Goal: Task Accomplishment & Management: Complete application form

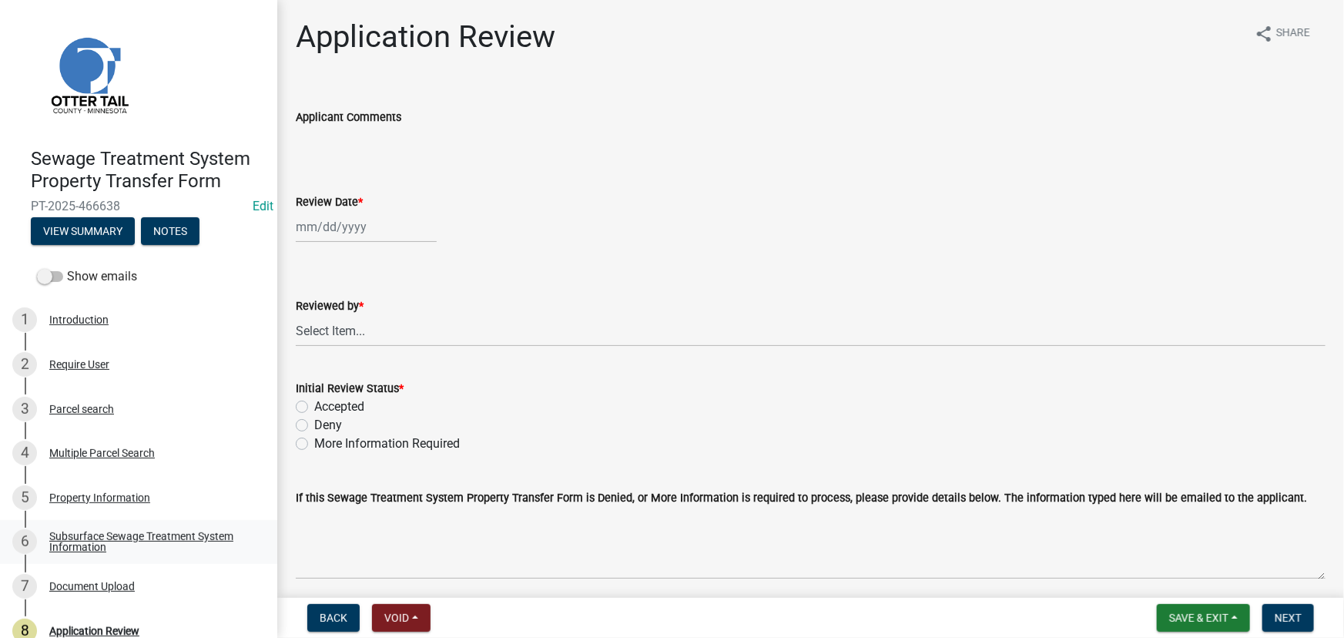
drag, startPoint x: 112, startPoint y: 539, endPoint x: 196, endPoint y: 526, distance: 84.9
click at [112, 539] on div "Subsurface Sewage Treatment System Information" at bounding box center [150, 541] width 203 height 22
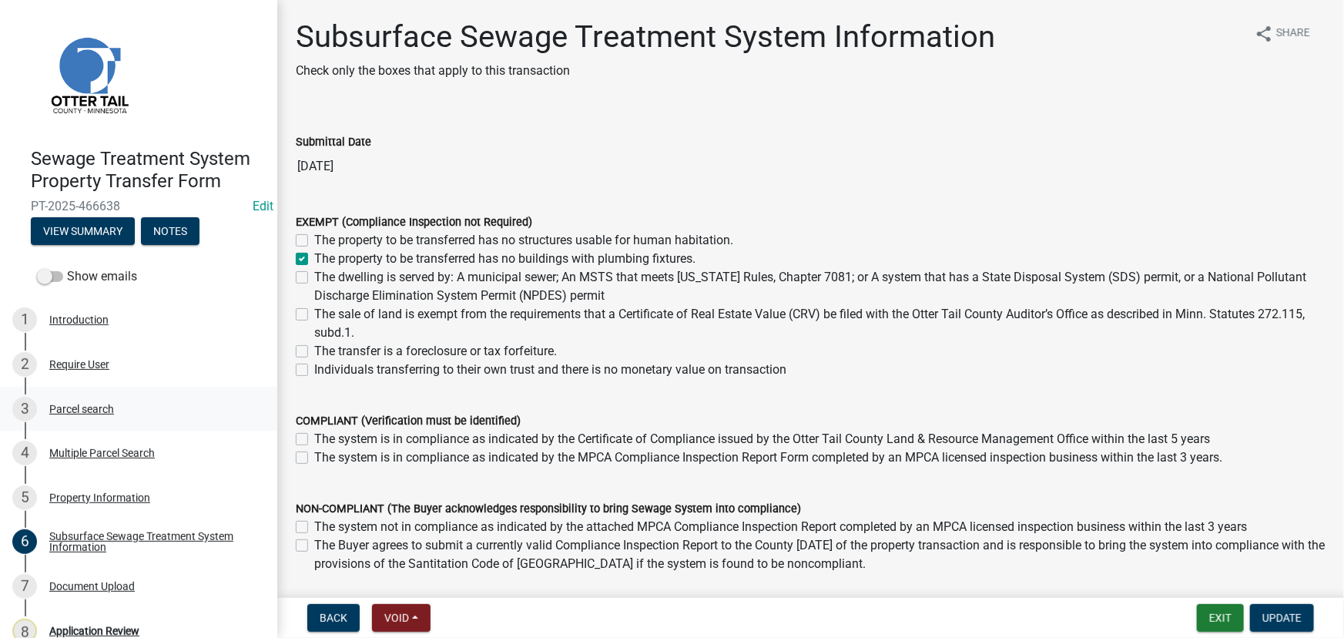
click at [85, 387] on link "3 Parcel search" at bounding box center [138, 409] width 277 height 45
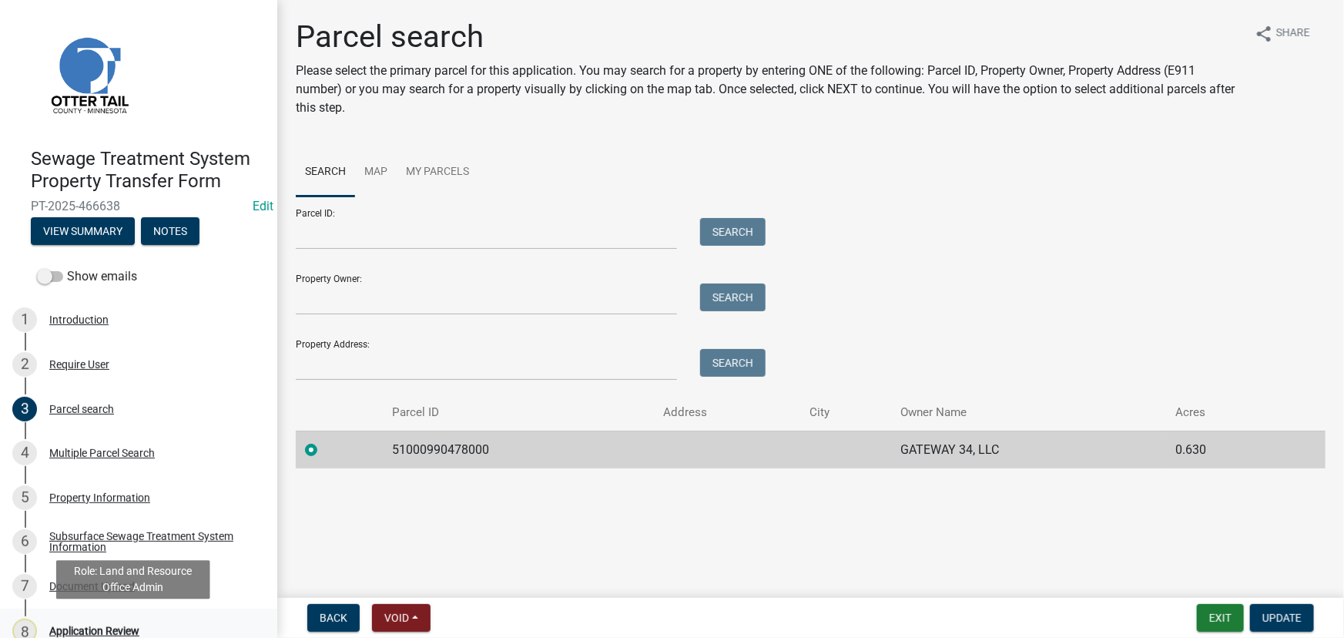
click at [92, 625] on div "Application Review" at bounding box center [94, 630] width 90 height 11
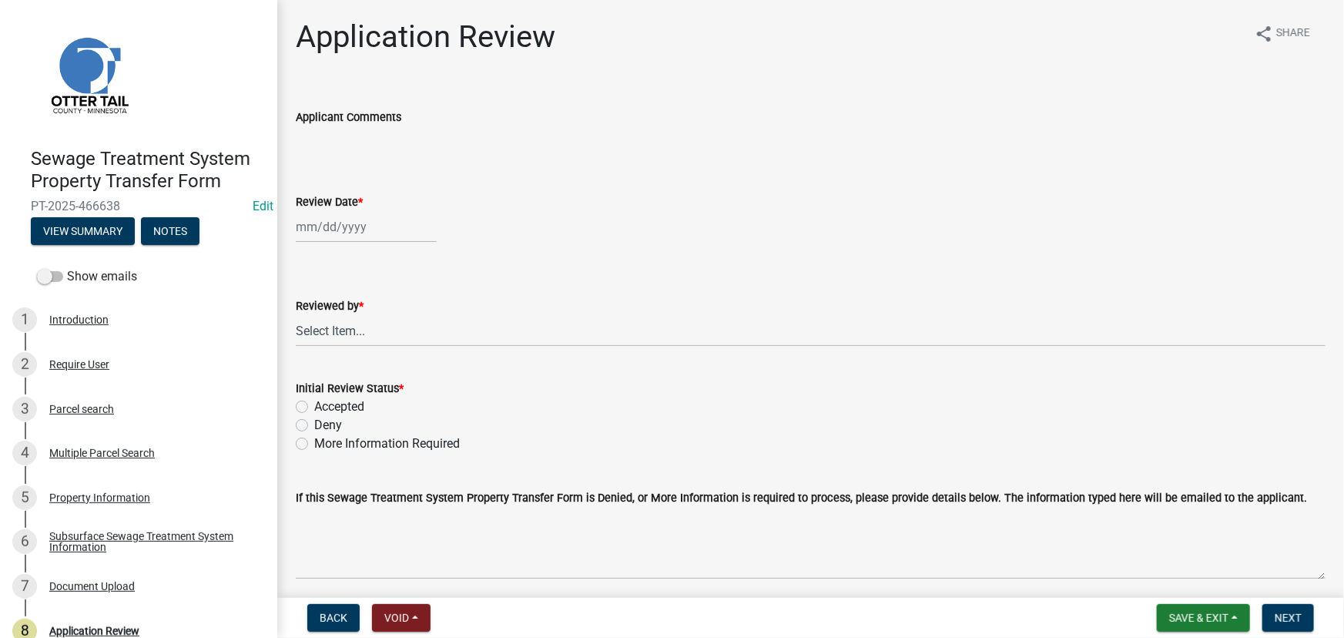
click at [336, 225] on div at bounding box center [366, 227] width 141 height 32
select select "8"
select select "2025"
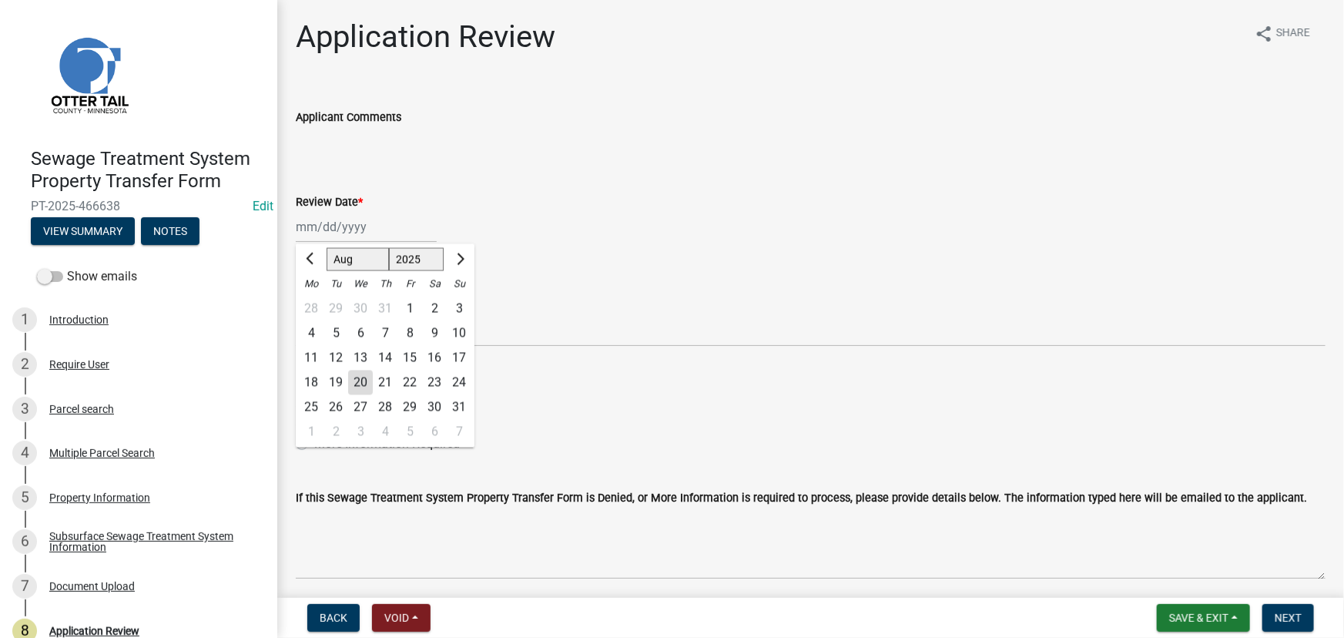
click at [362, 391] on div "20" at bounding box center [360, 382] width 25 height 25
type input "08/20/2025"
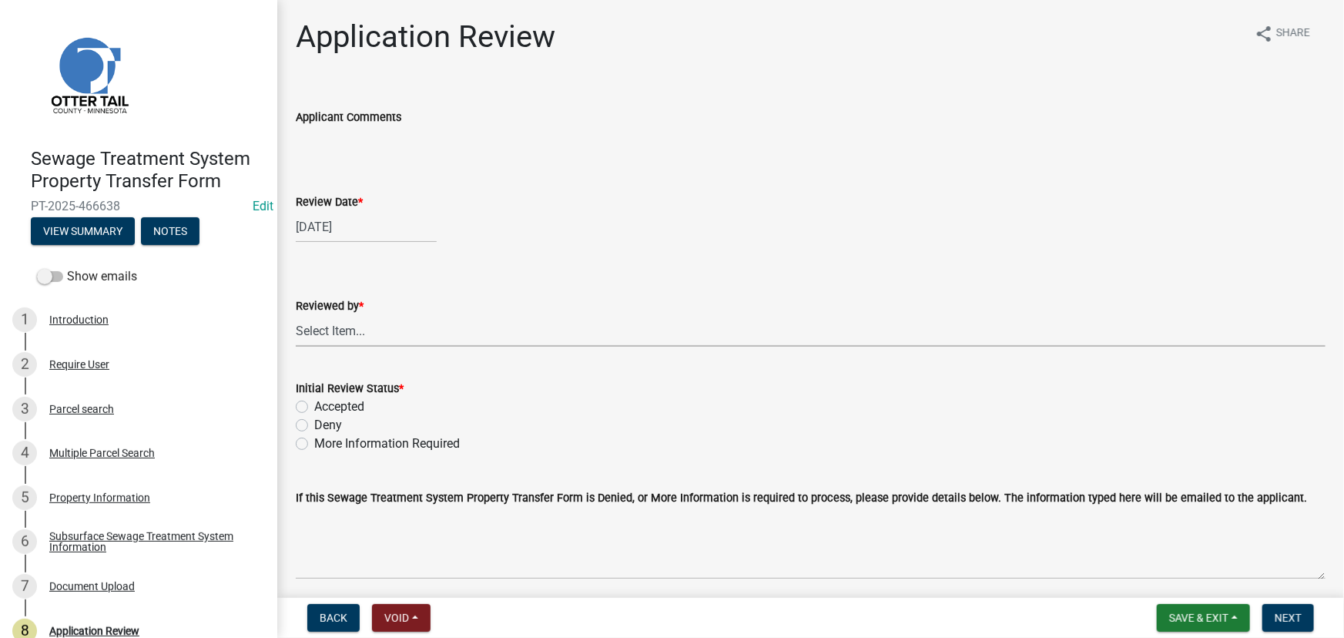
click at [350, 328] on select "Select Item... Alexis Newark Amy Busko Andrea Perales Brittany Tollefson Christ…" at bounding box center [810, 331] width 1029 height 32
click at [296, 315] on select "Select Item... Alexis Newark Amy Busko Andrea Perales Brittany Tollefson Christ…" at bounding box center [810, 331] width 1029 height 32
select select "190fd4c8-42ef-492b-a4a0-a0213555944c"
click at [332, 408] on label "Accepted" at bounding box center [339, 406] width 50 height 18
click at [324, 407] on input "Accepted" at bounding box center [319, 402] width 10 height 10
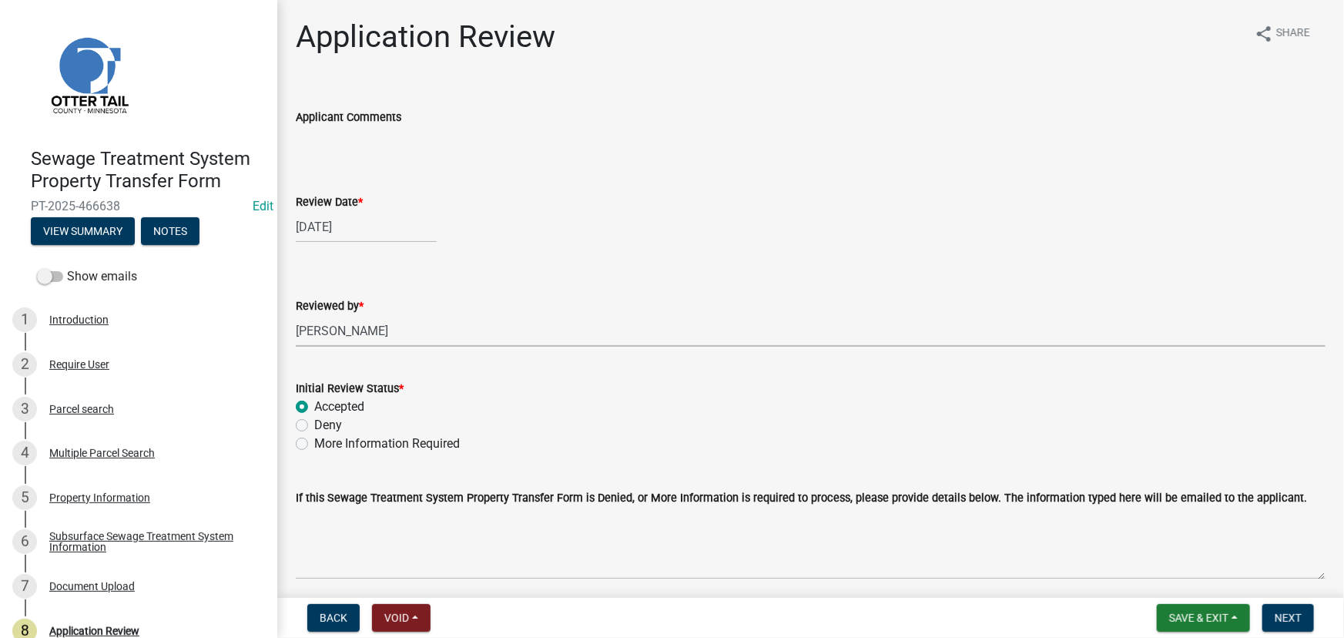
radio input "true"
click at [1289, 626] on button "Next" at bounding box center [1288, 618] width 52 height 28
click at [153, 527] on link "6 Subsurface Sewage Treatment System Information" at bounding box center [138, 542] width 277 height 45
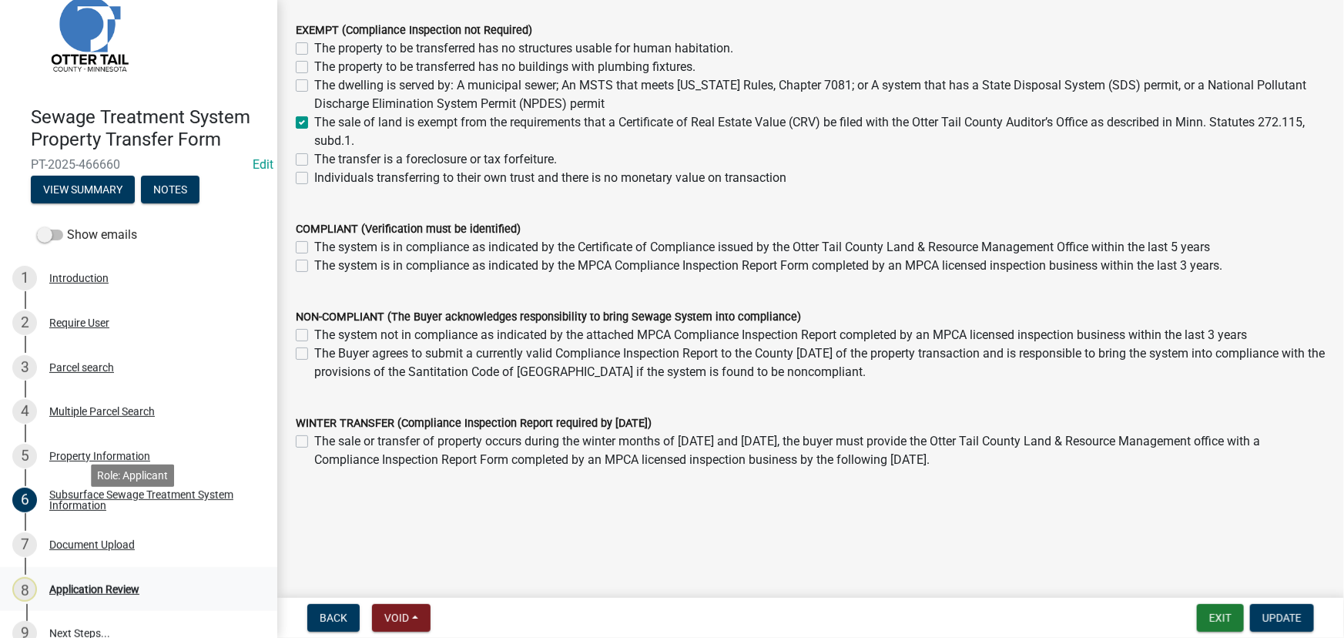
scroll to position [65, 0]
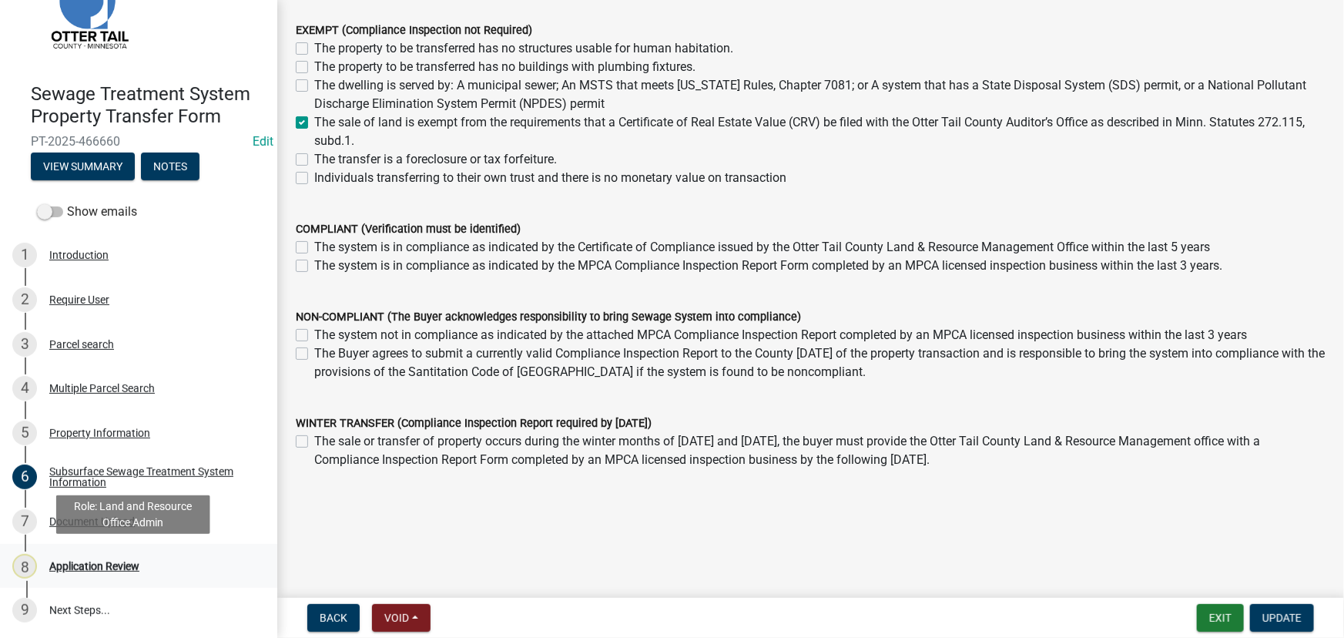
click at [101, 561] on div "Application Review" at bounding box center [94, 566] width 90 height 11
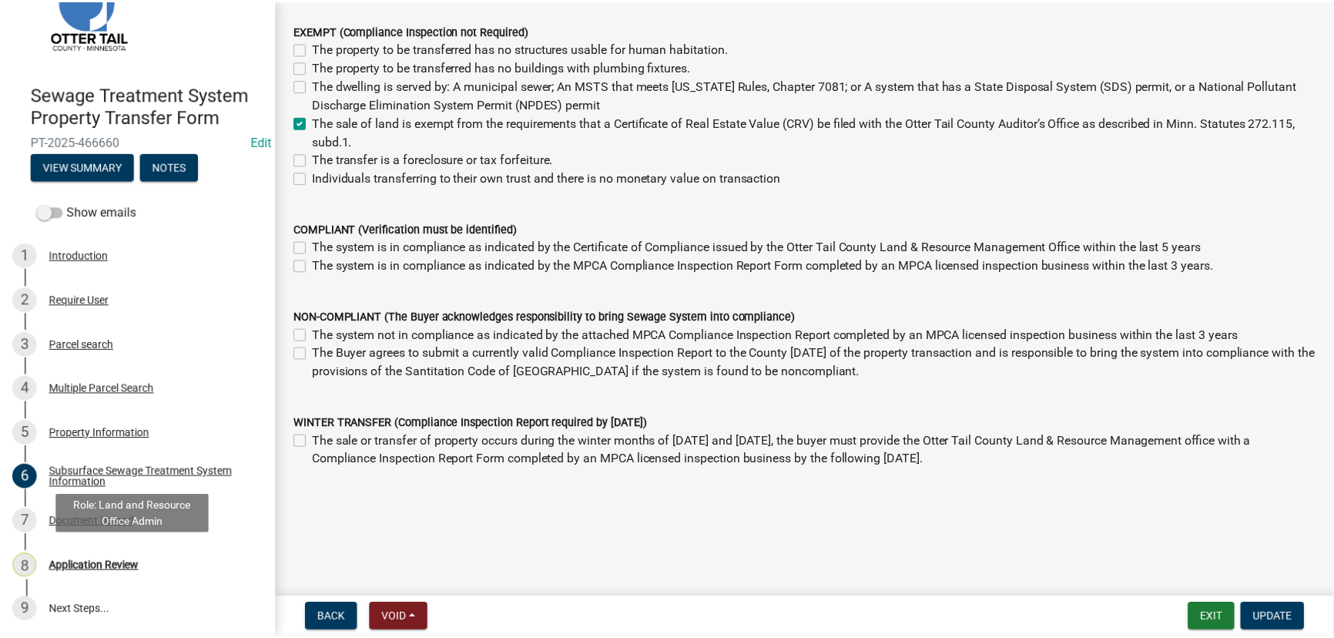
scroll to position [0, 0]
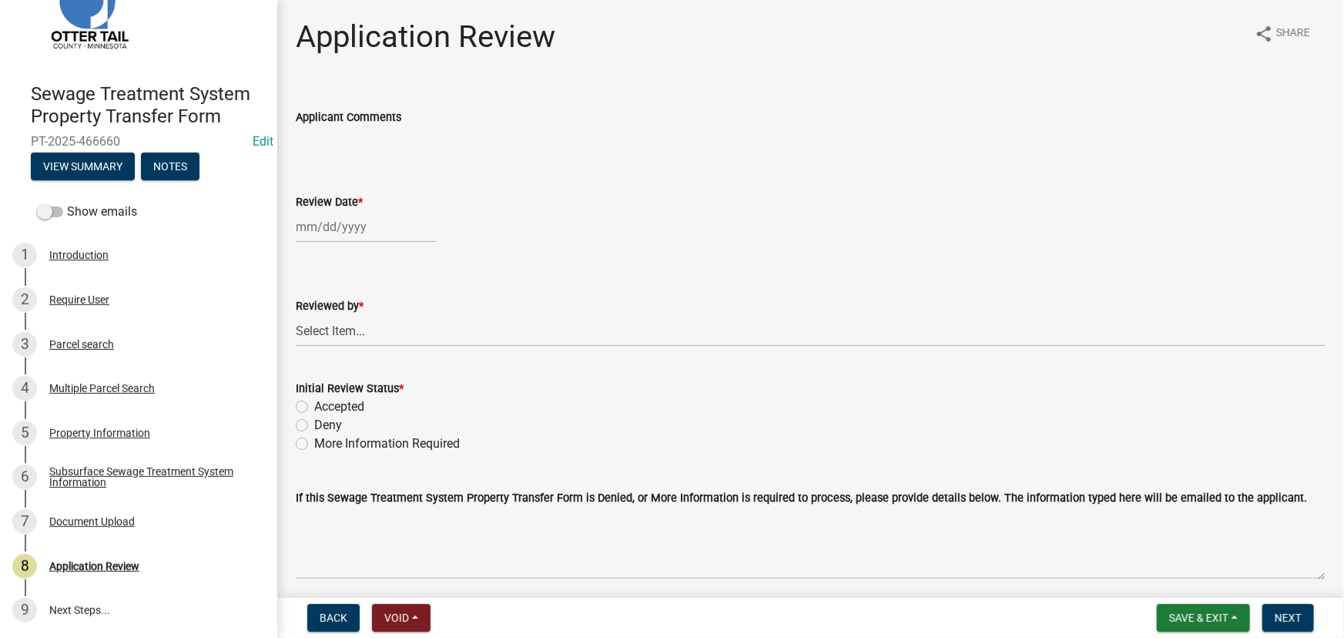
click at [343, 229] on div at bounding box center [366, 227] width 141 height 32
select select "8"
select select "2025"
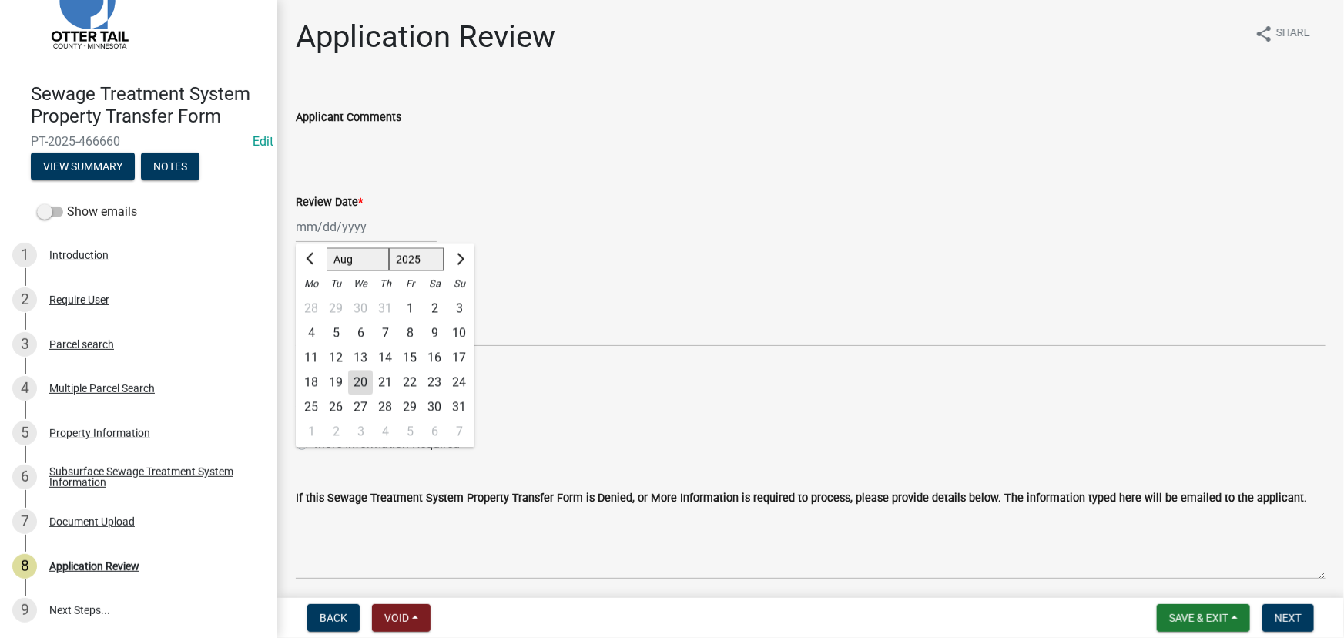
click at [364, 382] on div "20" at bounding box center [360, 382] width 25 height 25
type input "[DATE]"
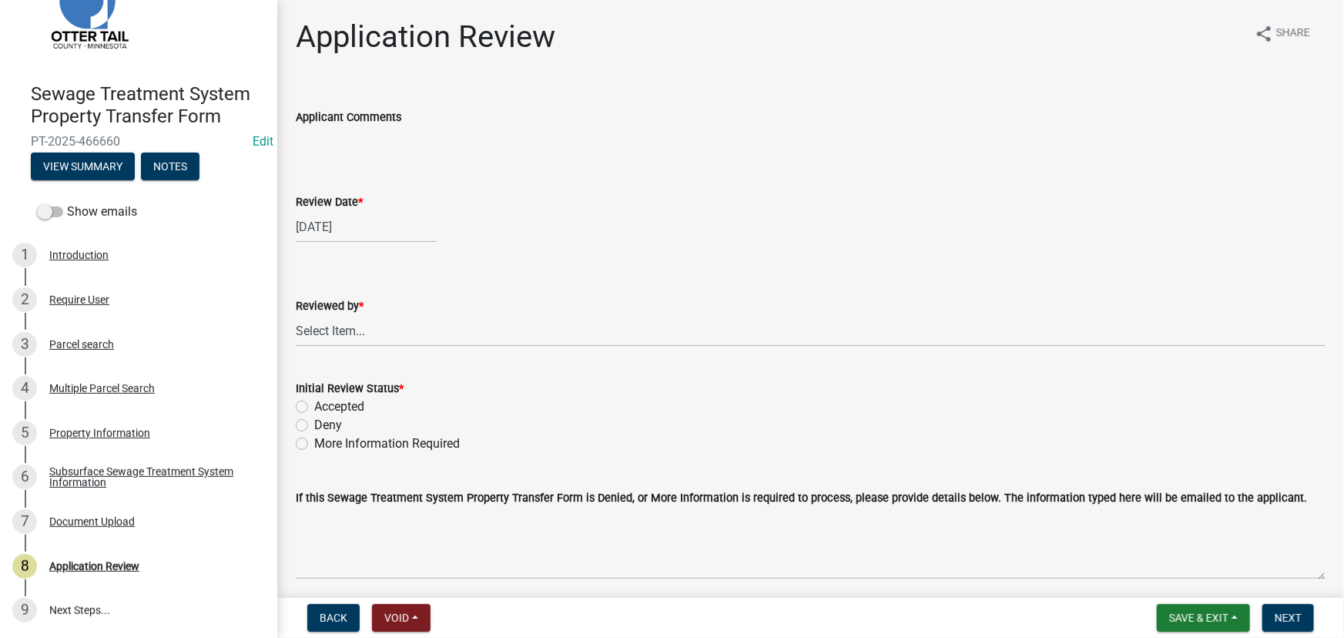
click at [346, 310] on label "Reviewed by *" at bounding box center [330, 306] width 68 height 11
click at [346, 315] on select "Select Item... Alexis Newark Amy Busko Andrea Perales Brittany Tollefson Christ…" at bounding box center [810, 331] width 1029 height 32
click at [338, 332] on select "Select Item... Alexis Newark Amy Busko Andrea Perales Brittany Tollefson Christ…" at bounding box center [810, 331] width 1029 height 32
click at [296, 315] on select "Select Item... Alexis Newark Amy Busko Andrea Perales Brittany Tollefson Christ…" at bounding box center [810, 331] width 1029 height 32
select select "190fd4c8-42ef-492b-a4a0-a0213555944c"
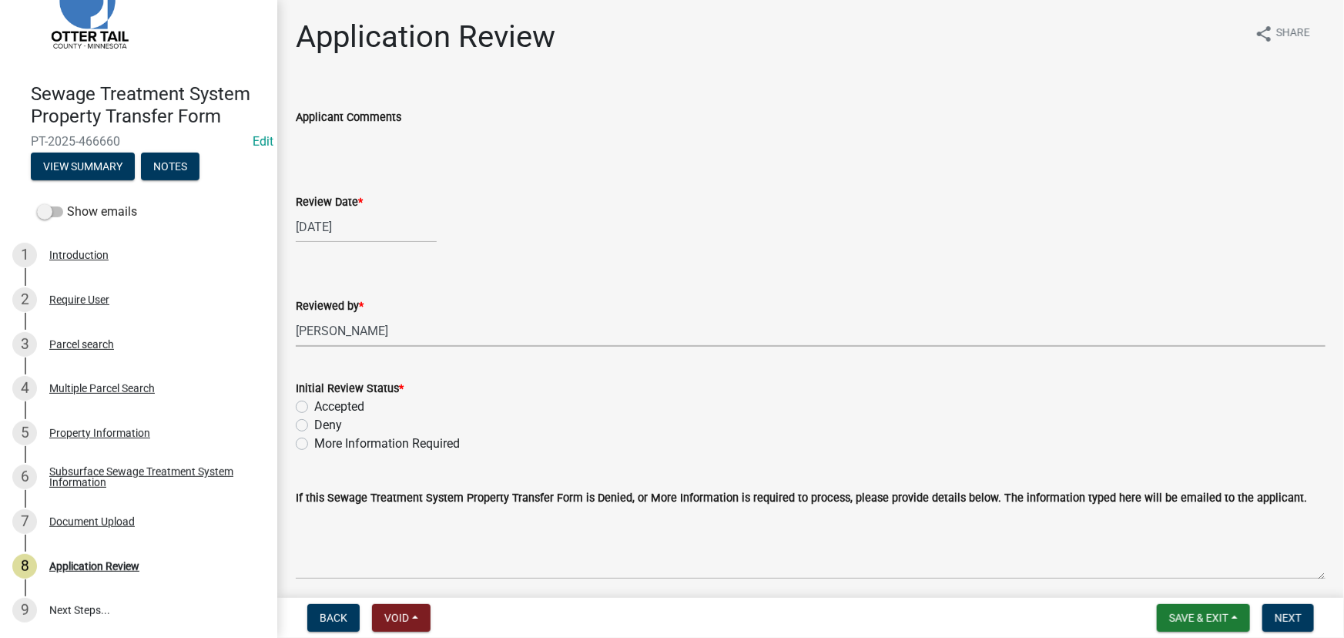
click at [346, 404] on label "Accepted" at bounding box center [339, 406] width 50 height 18
click at [324, 404] on input "Accepted" at bounding box center [319, 402] width 10 height 10
radio input "true"
click at [1274, 617] on span "Next" at bounding box center [1287, 617] width 27 height 12
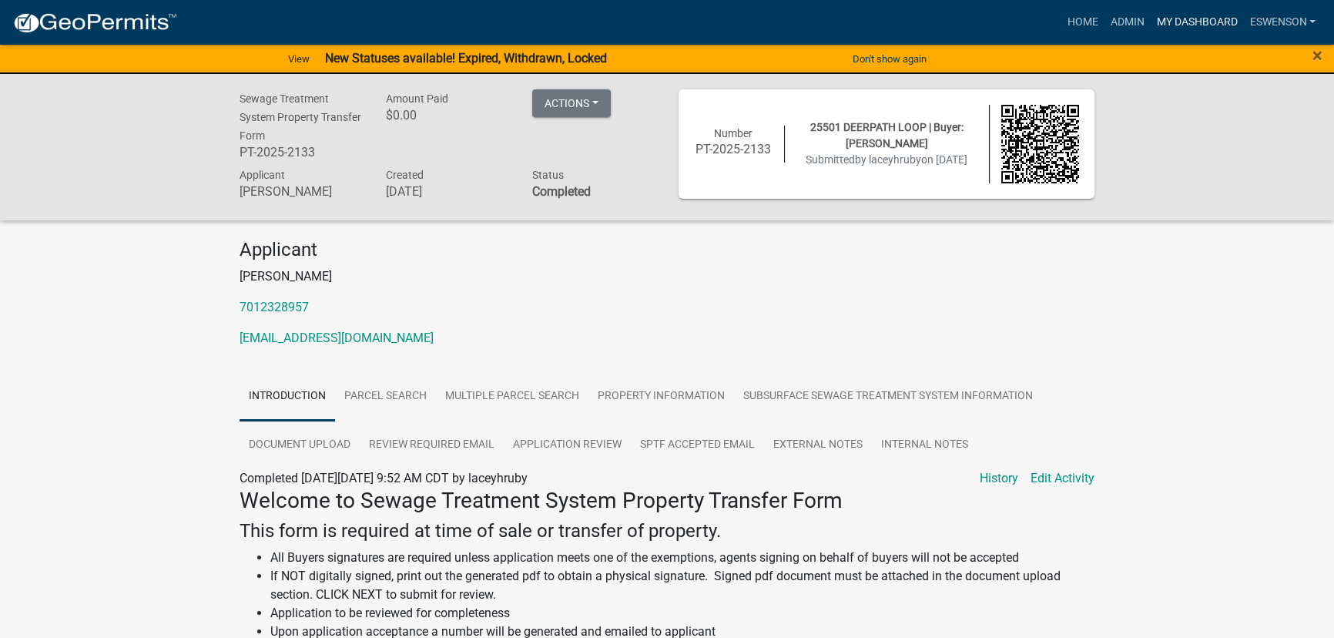
click at [1178, 15] on link "My Dashboard" at bounding box center [1196, 22] width 93 height 29
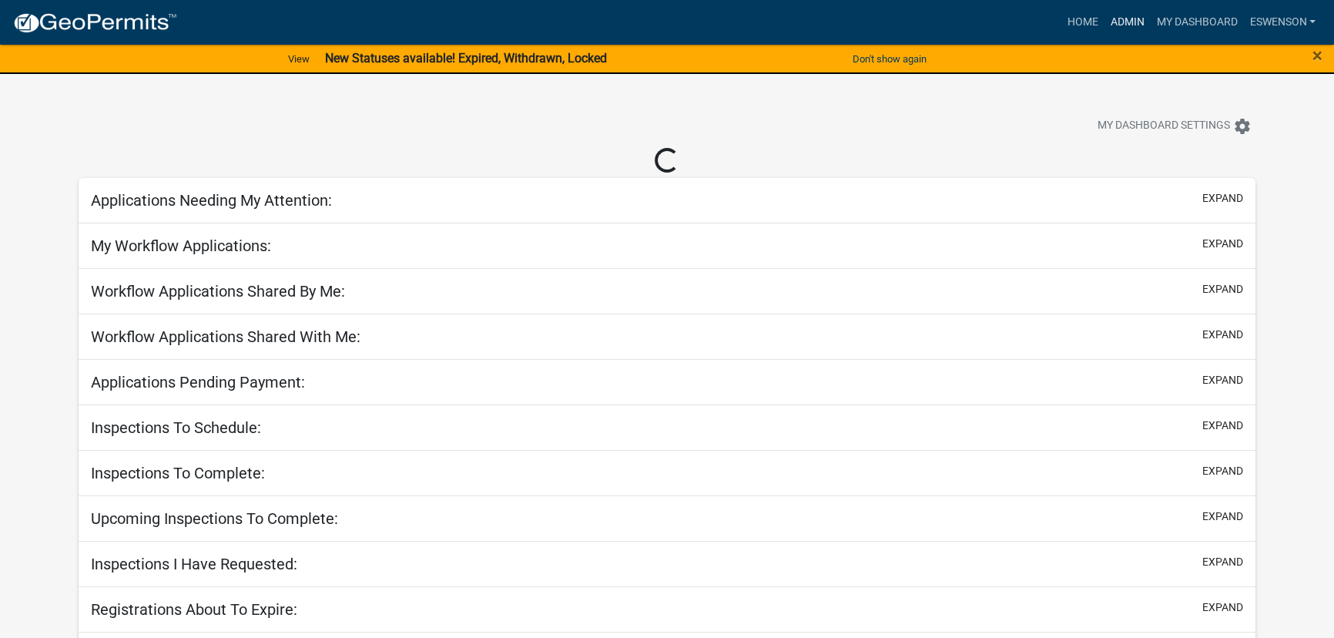
click at [1106, 17] on link "Admin" at bounding box center [1126, 22] width 46 height 29
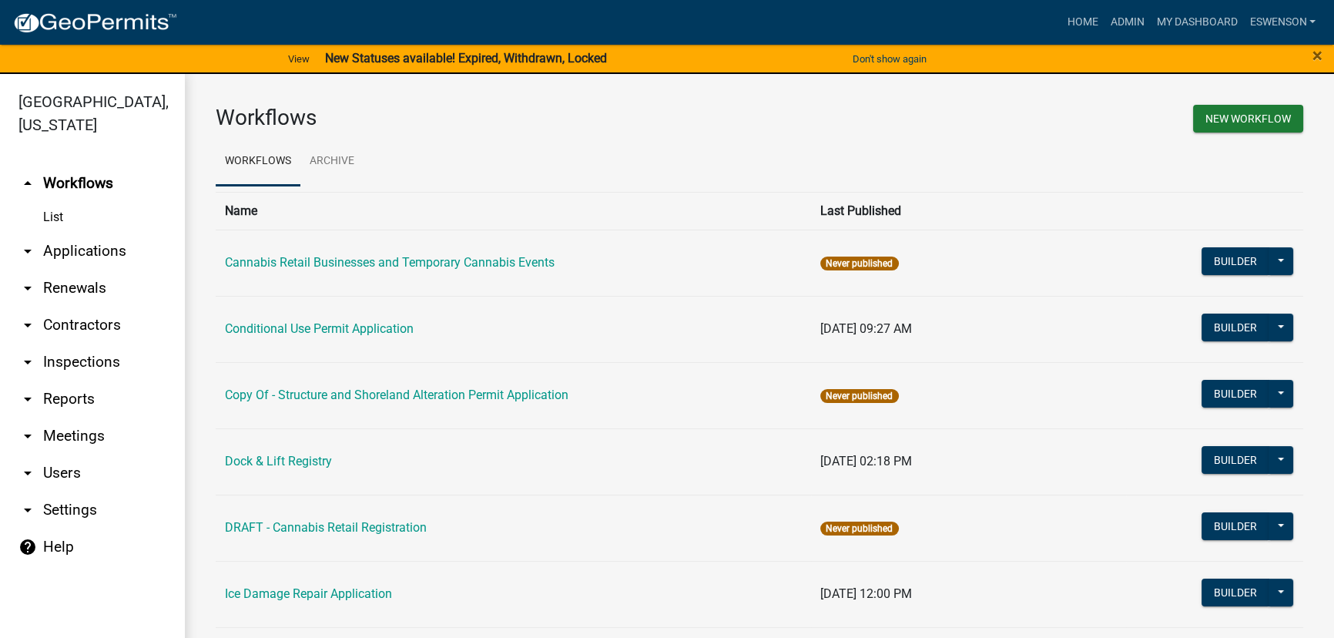
click at [123, 256] on link "arrow_drop_down Applications" at bounding box center [92, 251] width 185 height 37
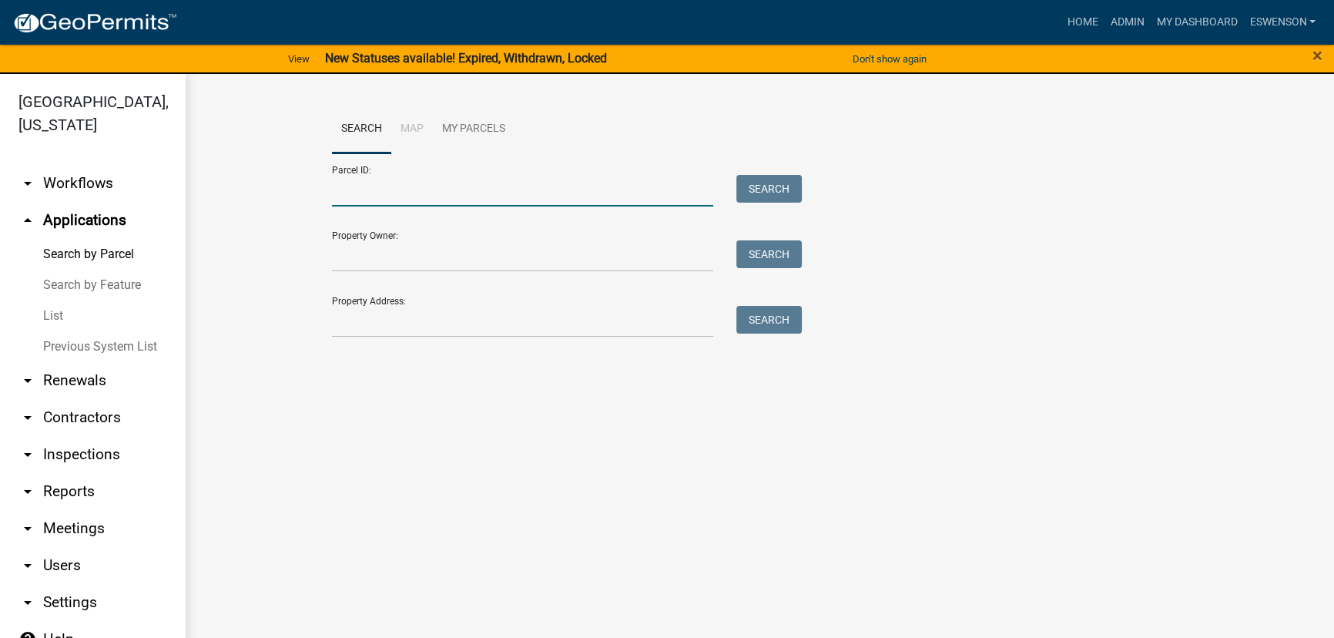
click at [410, 192] on input "Parcel ID:" at bounding box center [522, 191] width 381 height 32
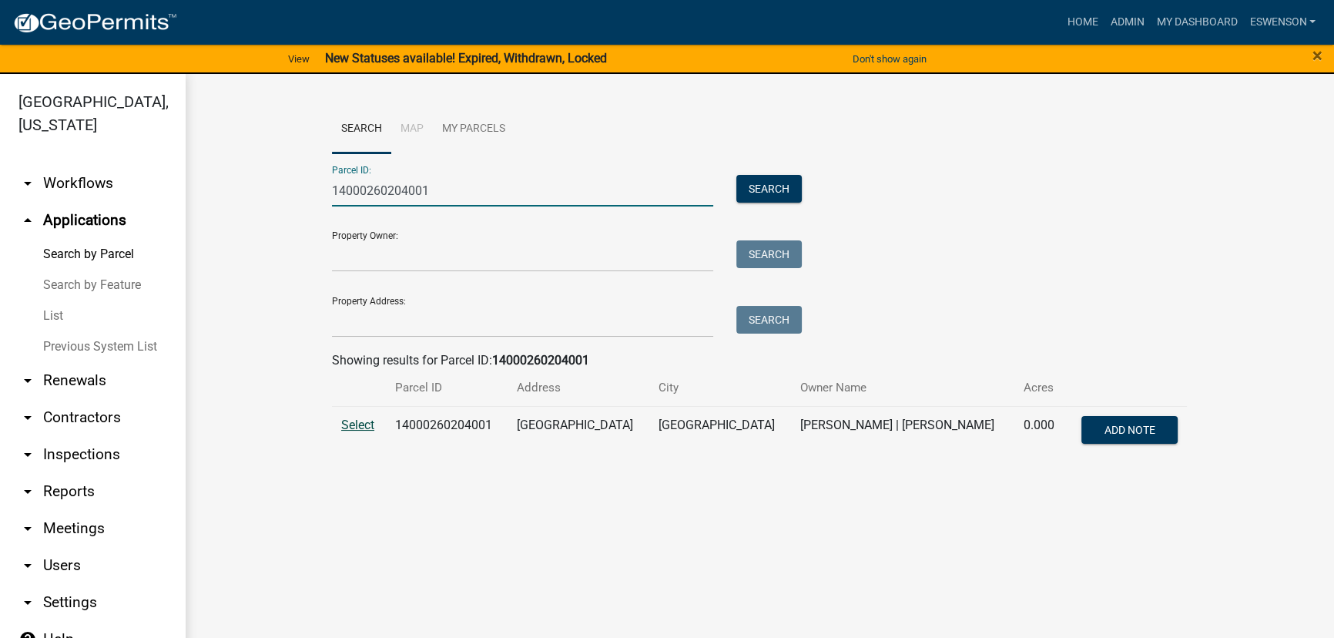
type input "14000260204001"
click at [366, 424] on span "Select" at bounding box center [357, 424] width 33 height 15
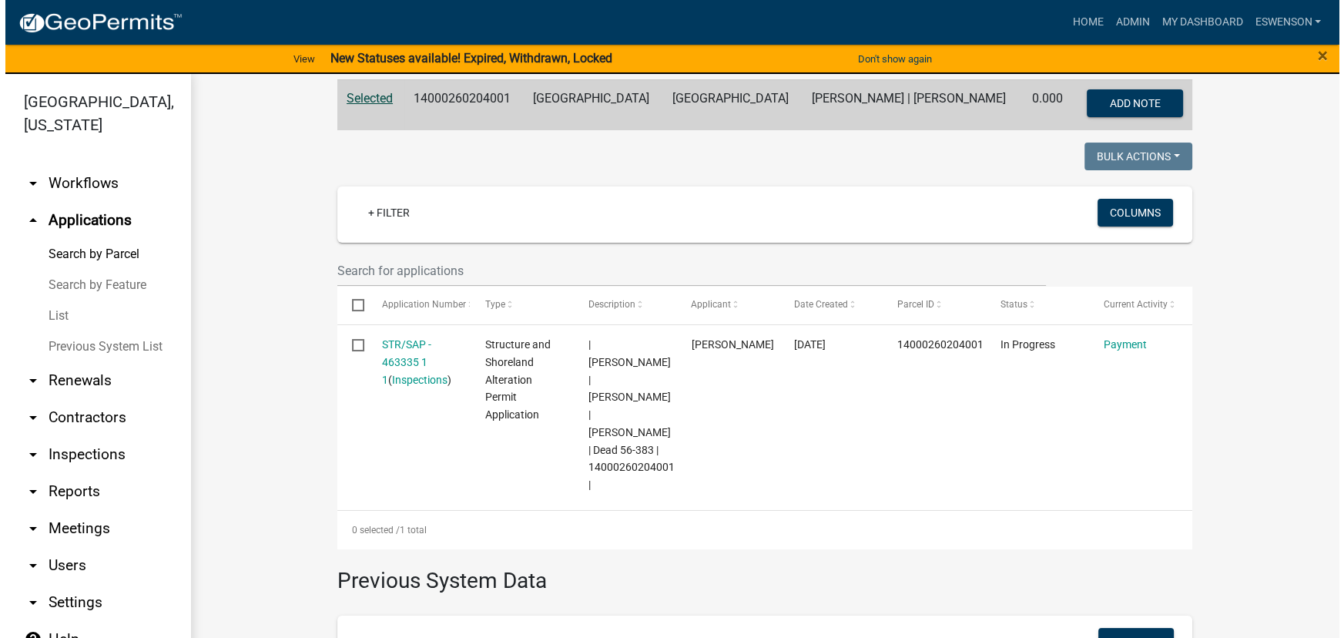
scroll to position [350, 0]
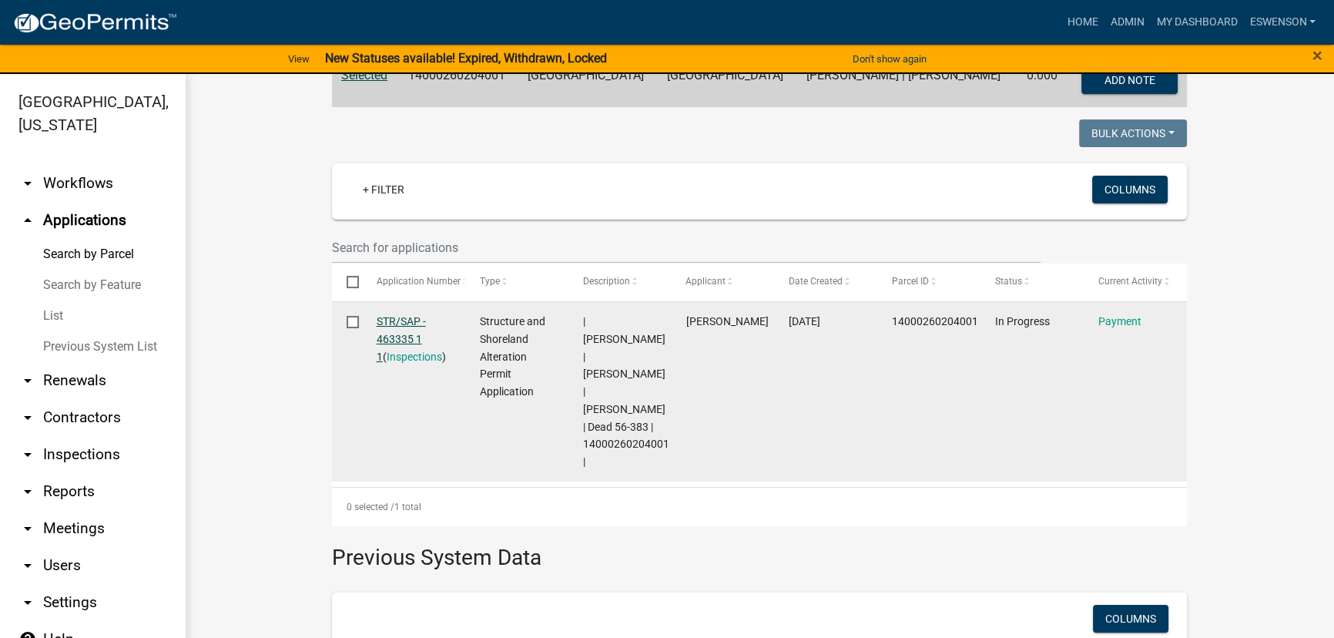
click at [403, 338] on link "STR/SAP - 463335 1 1" at bounding box center [400, 339] width 49 height 48
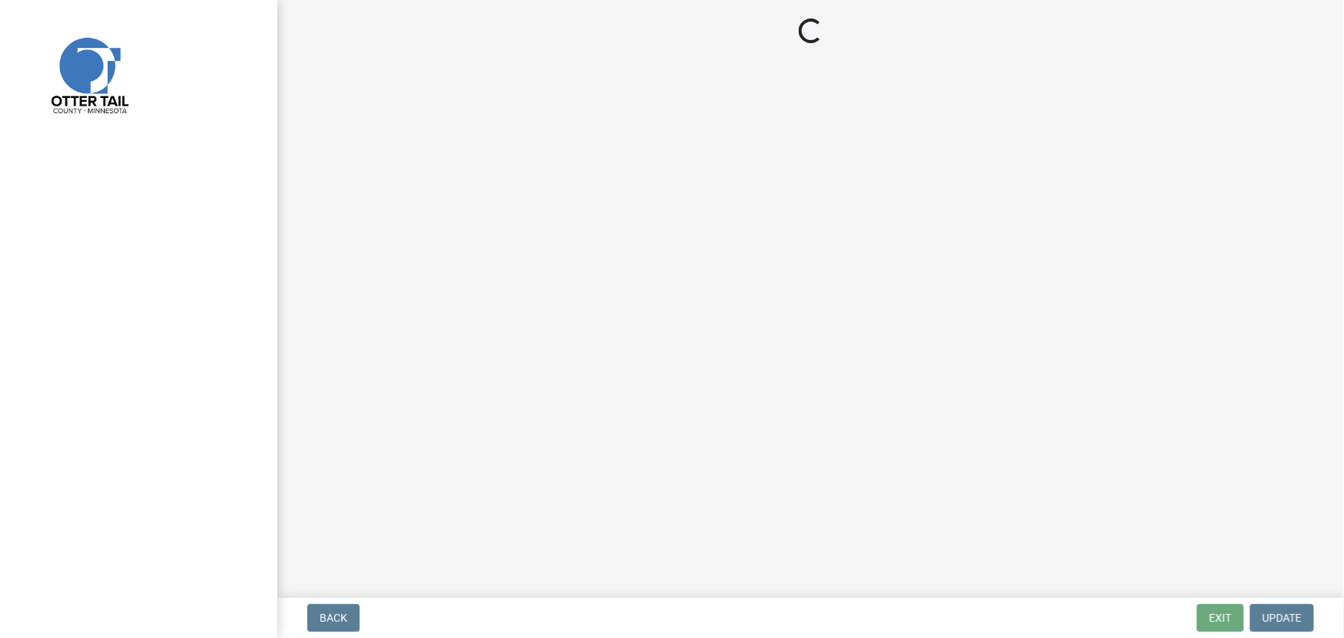
select select "3: 3"
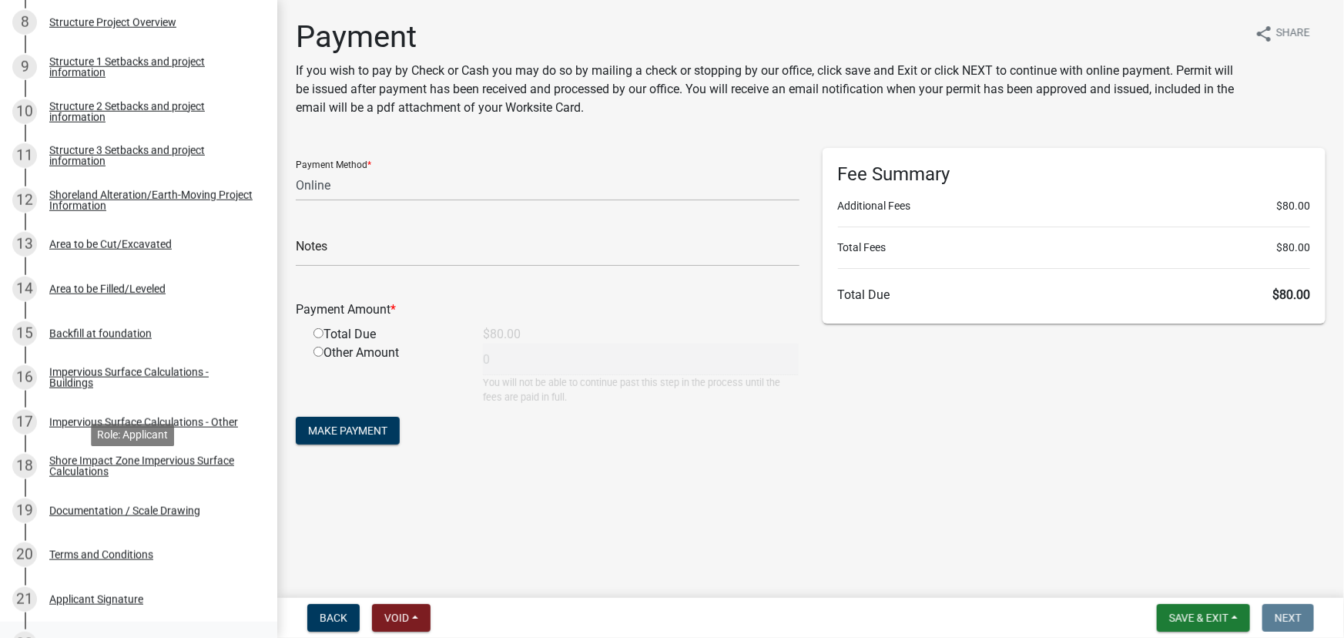
scroll to position [979, 0]
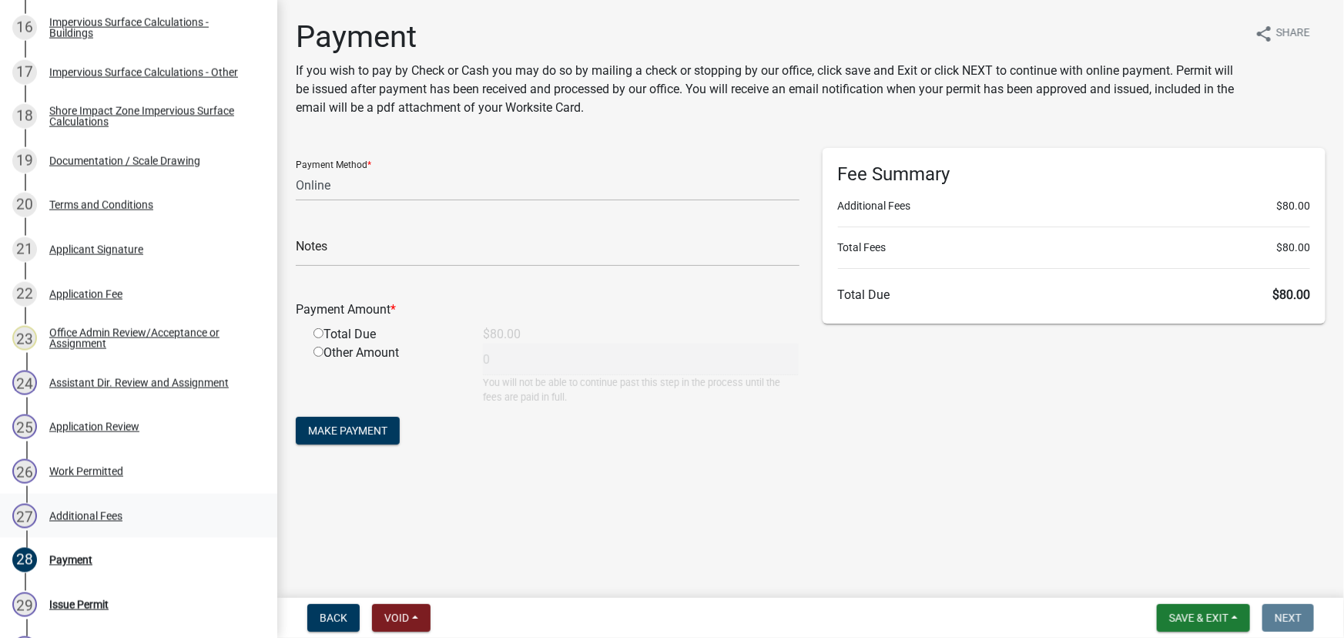
click at [79, 524] on div "27 Additional Fees" at bounding box center [132, 516] width 240 height 25
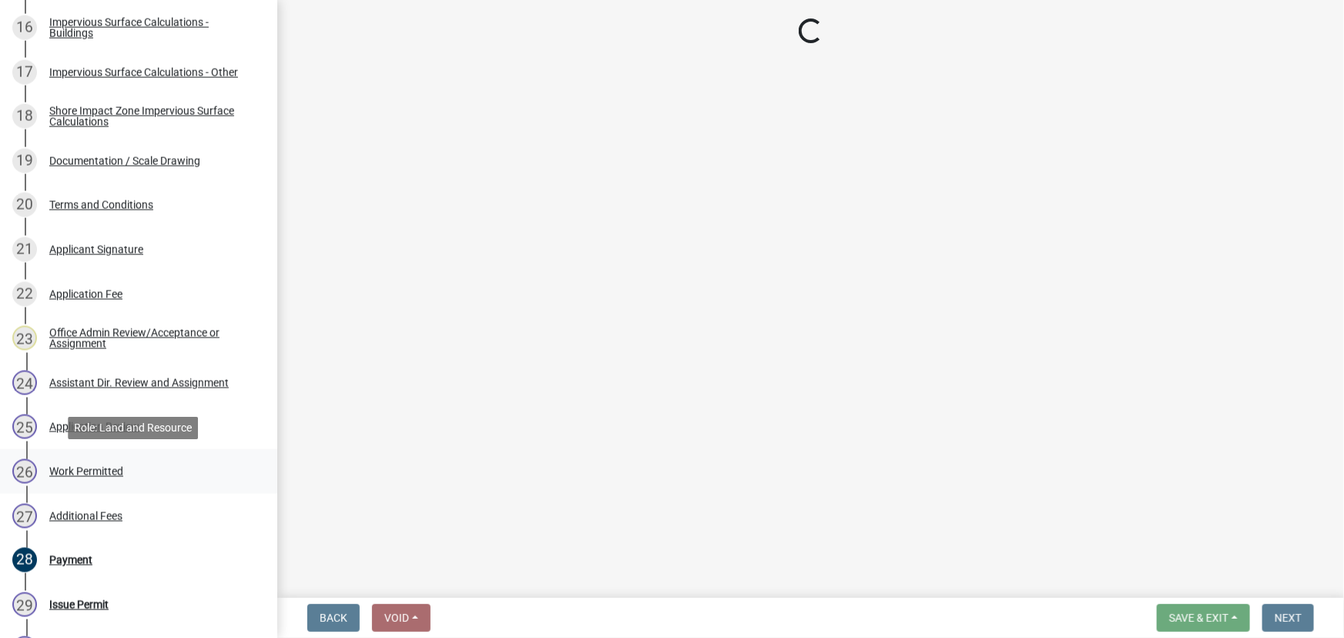
click at [95, 473] on div "Work Permitted" at bounding box center [86, 471] width 74 height 11
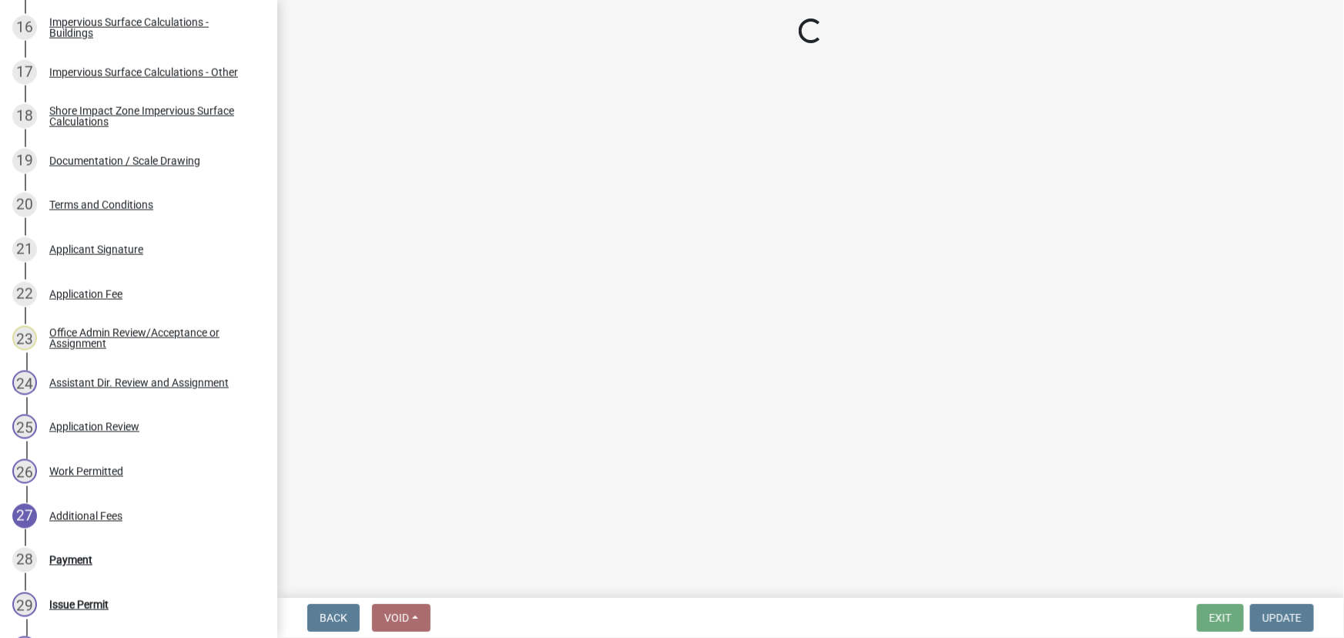
select select "190fd4c8-42ef-492b-a4a0-a0213555944c"
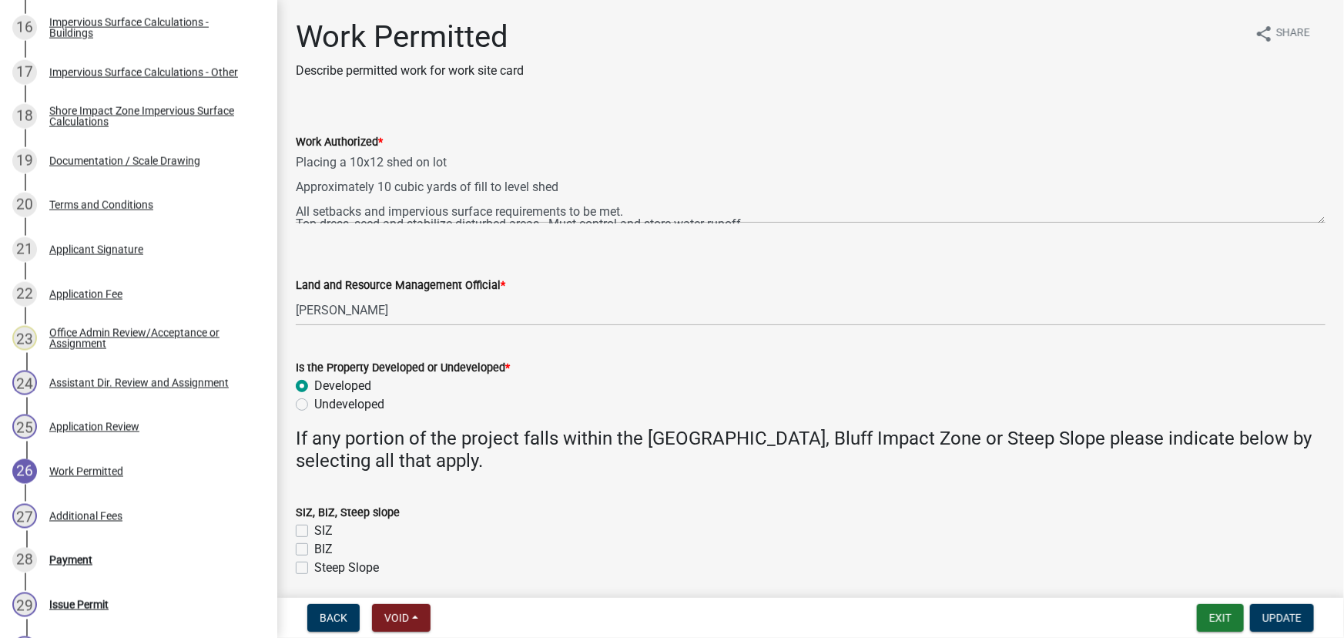
select select "190fd4c8-42ef-492b-a4a0-a0213555944c"
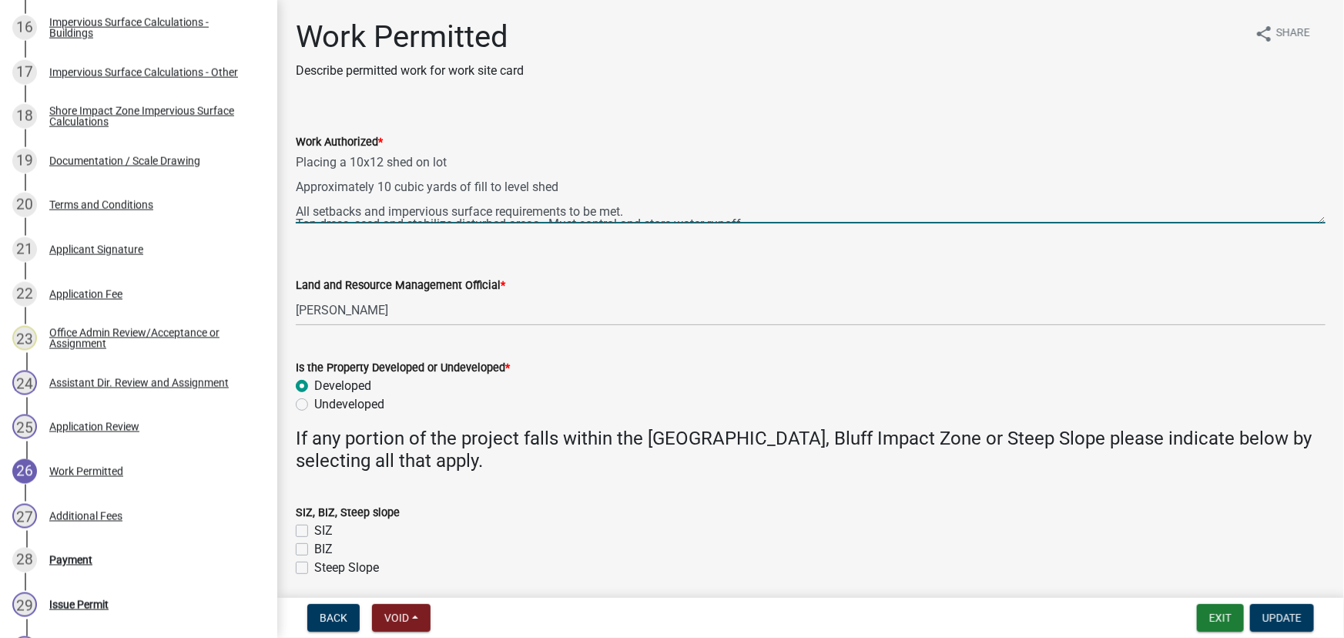
drag, startPoint x: 384, startPoint y: 161, endPoint x: 353, endPoint y: 162, distance: 30.8
click at [353, 162] on textarea "Placing a 10x12 shed on lot Approximately 10 cubic yards of fill to level shed …" at bounding box center [810, 187] width 1029 height 72
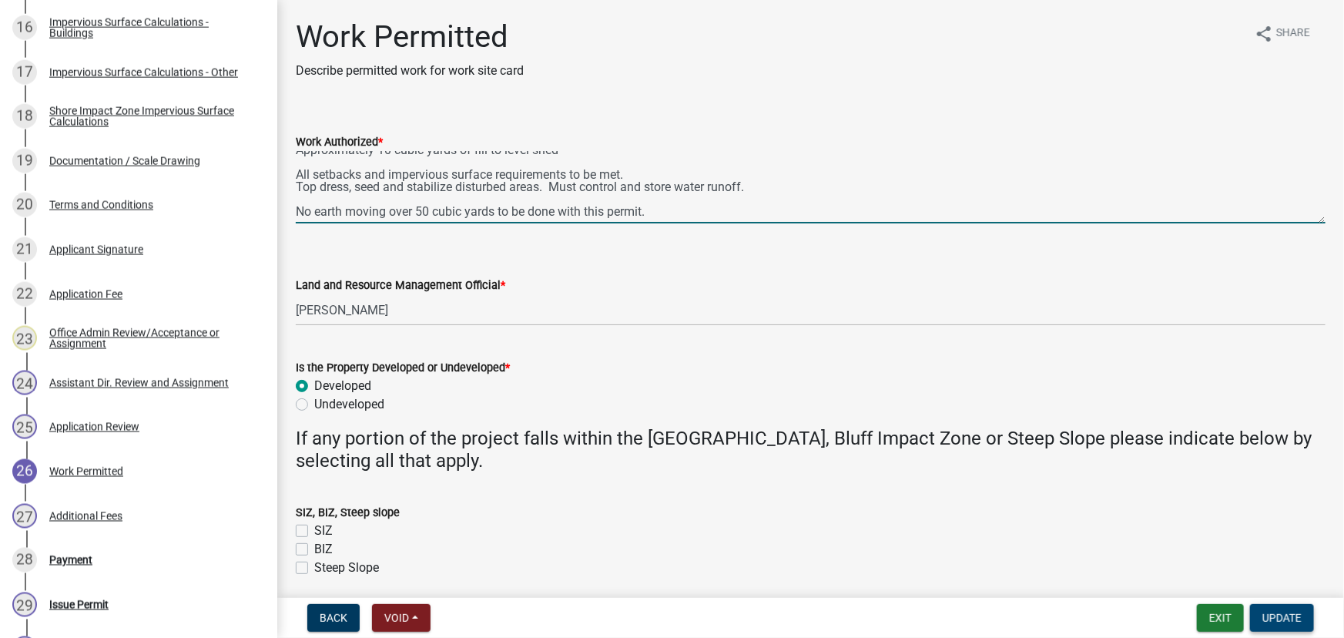
type textarea "Placing a 12x20 shed on lot Approximately 10 cubic yards of fill to level shed …"
click at [1290, 616] on span "Update" at bounding box center [1281, 617] width 39 height 12
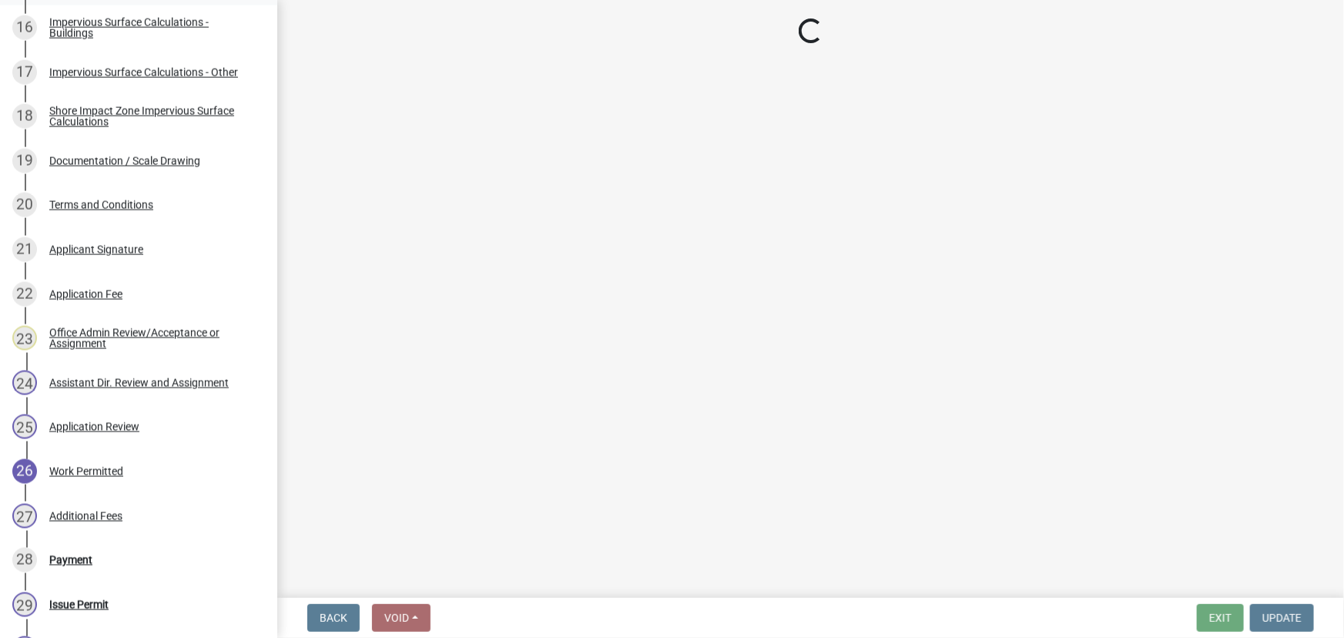
select select "3: 3"
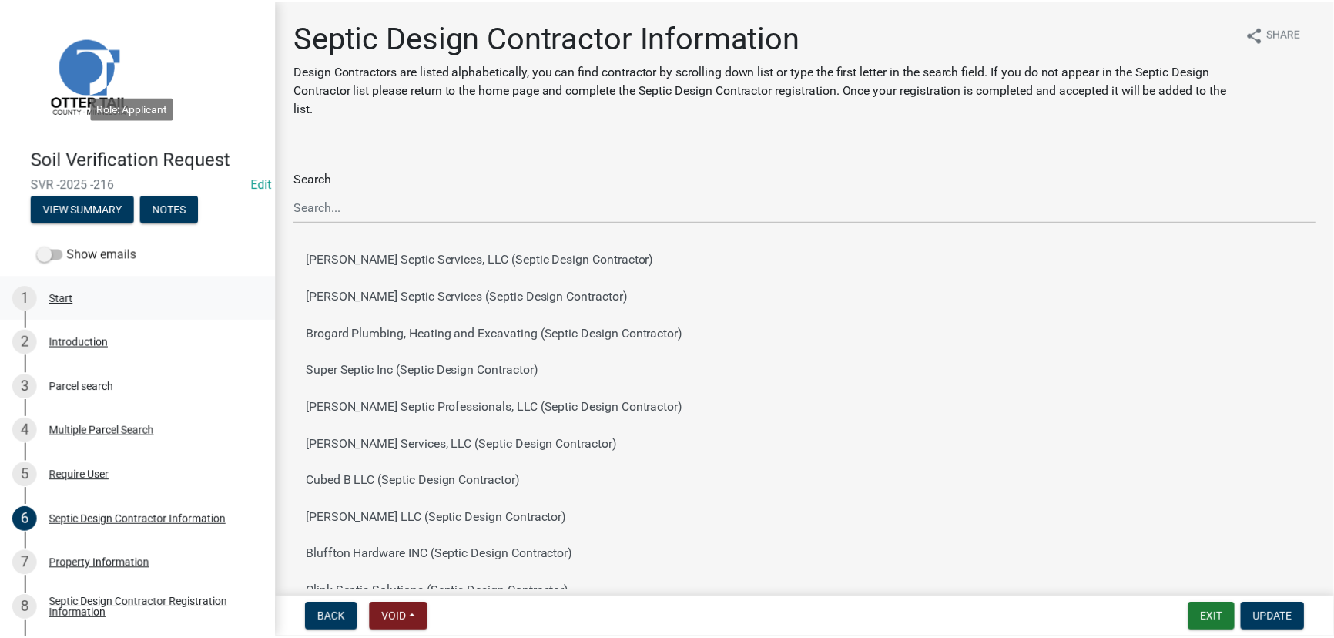
scroll to position [314, 0]
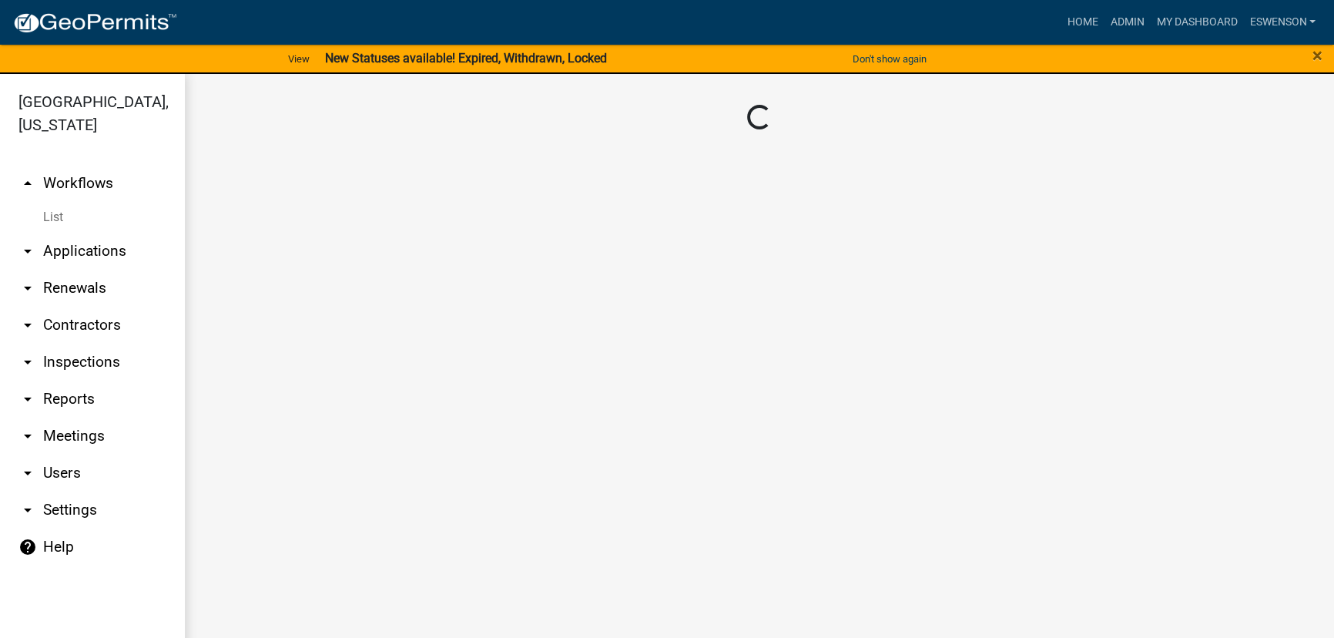
click at [99, 253] on link "arrow_drop_down Applications" at bounding box center [92, 251] width 185 height 37
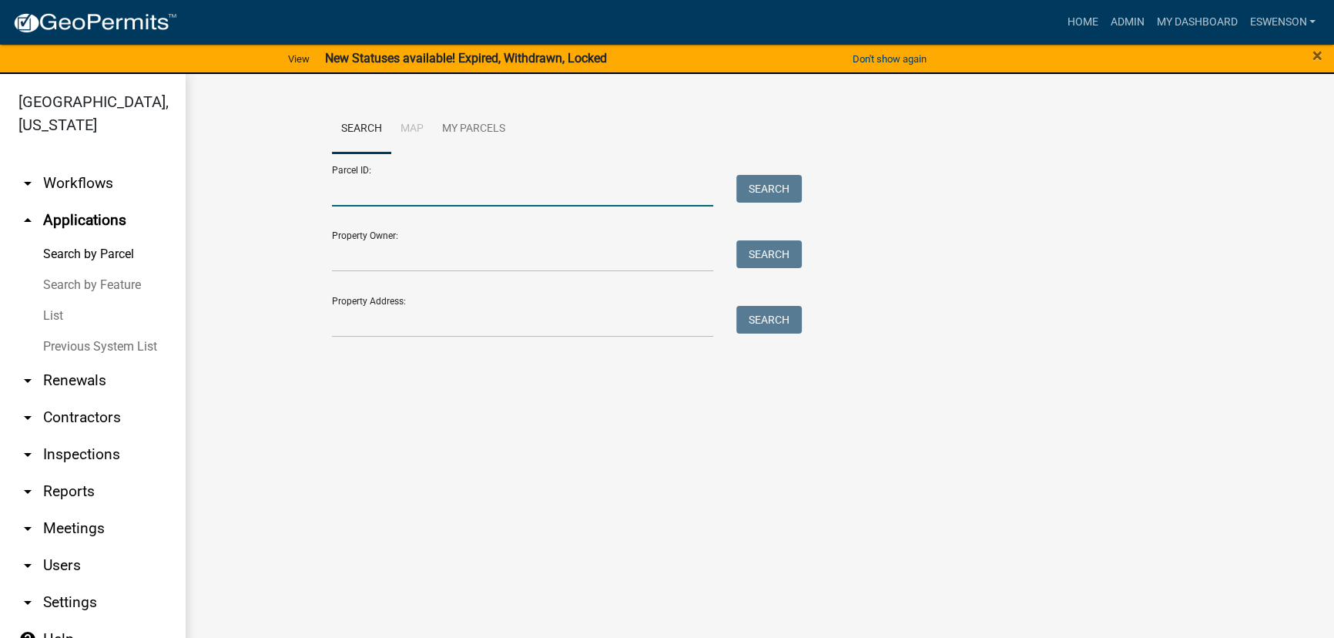
click at [387, 187] on input "Parcel ID:" at bounding box center [522, 191] width 381 height 32
click at [366, 327] on input "Property Address:" at bounding box center [522, 322] width 381 height 32
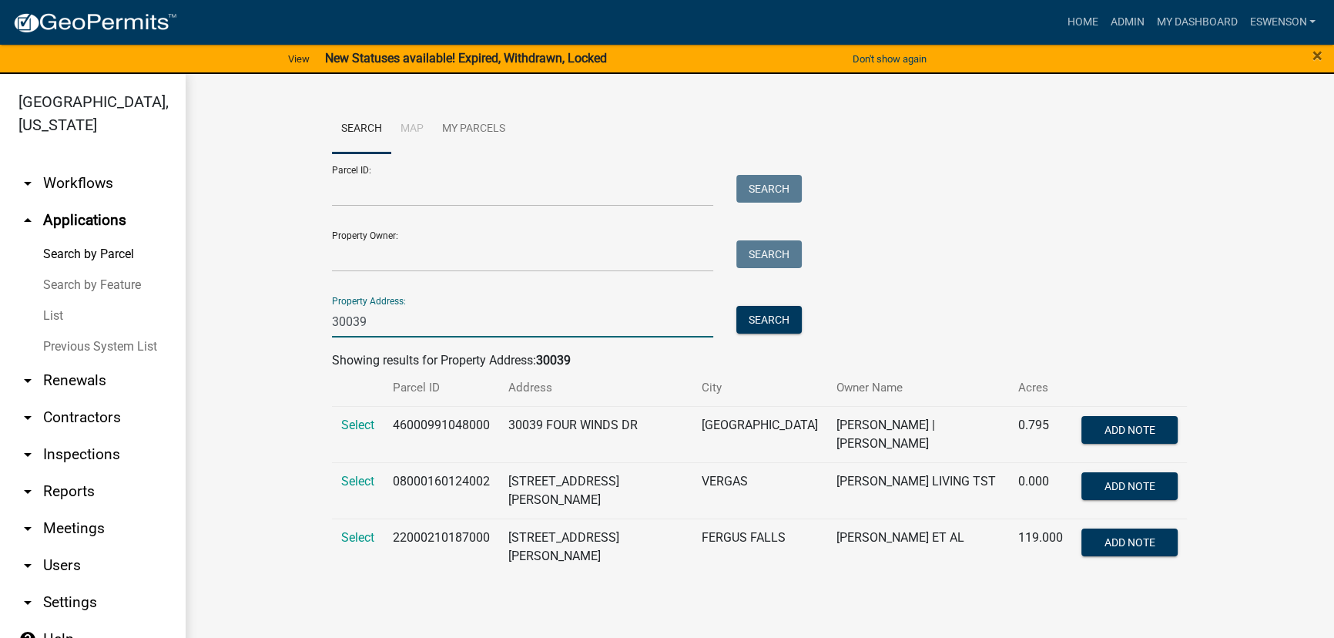
type input "30039"
click at [419, 476] on td "08000160124002" at bounding box center [440, 490] width 115 height 56
copy td "08000160124002"
click at [400, 320] on input "30039" at bounding box center [522, 322] width 381 height 32
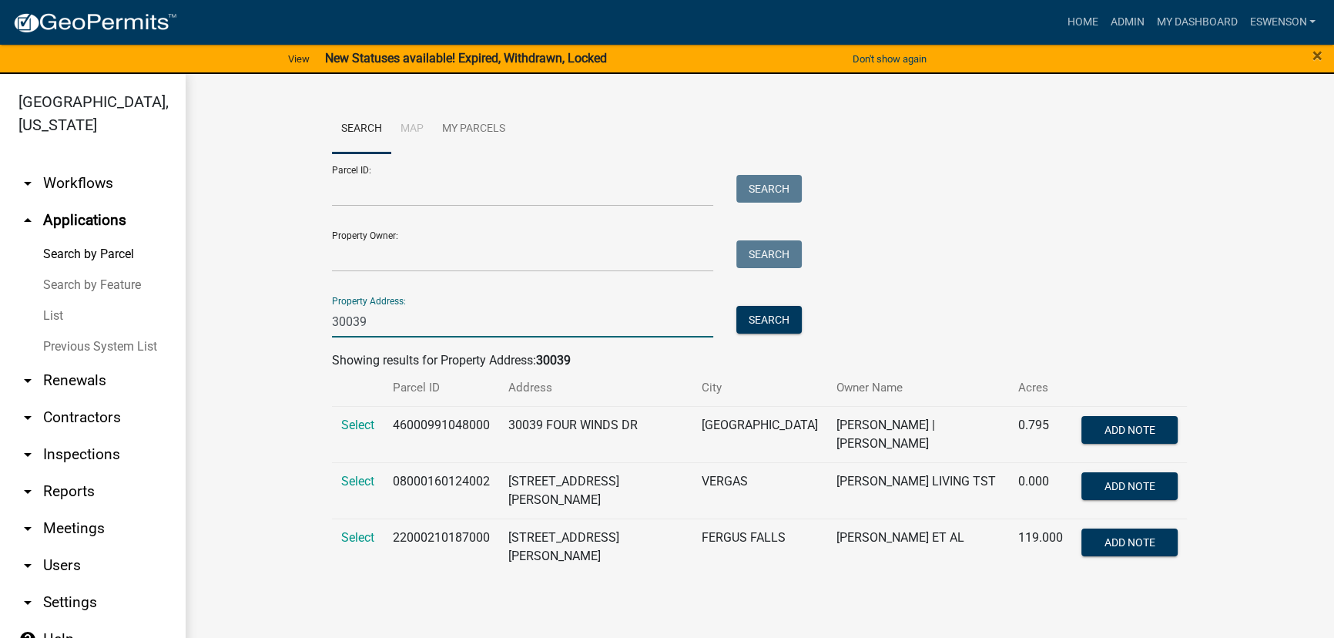
click at [400, 321] on input "30039" at bounding box center [522, 322] width 381 height 32
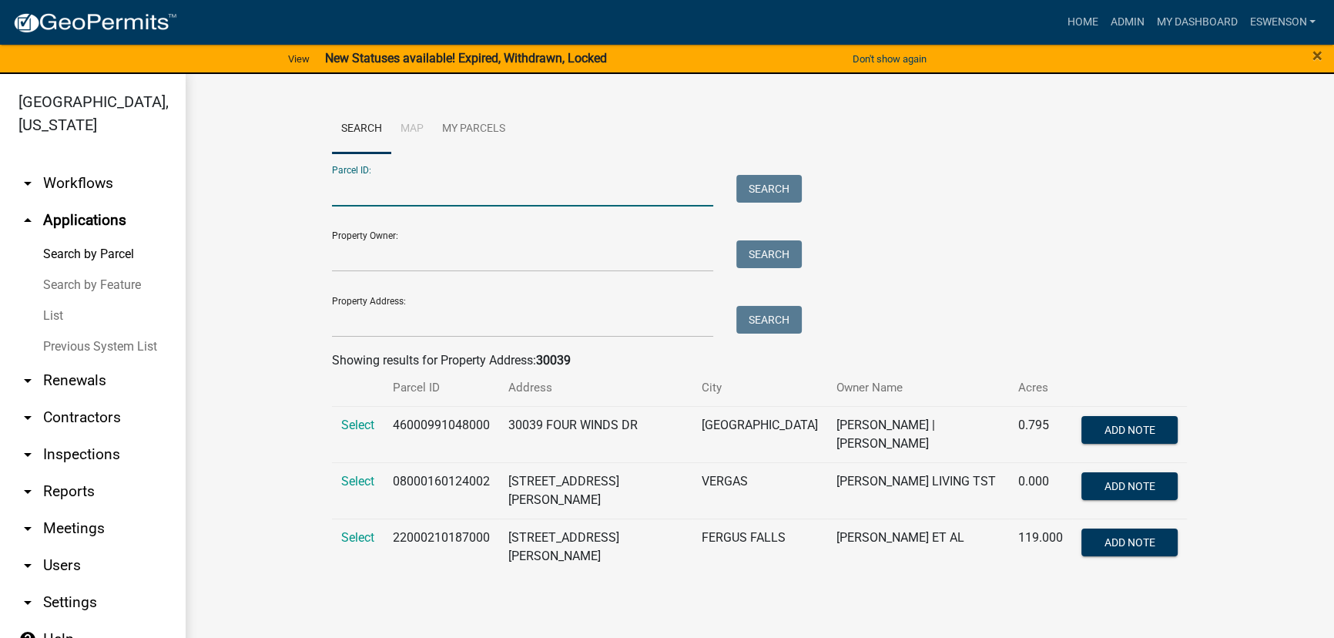
click at [430, 199] on input "Parcel ID:" at bounding box center [522, 191] width 381 height 32
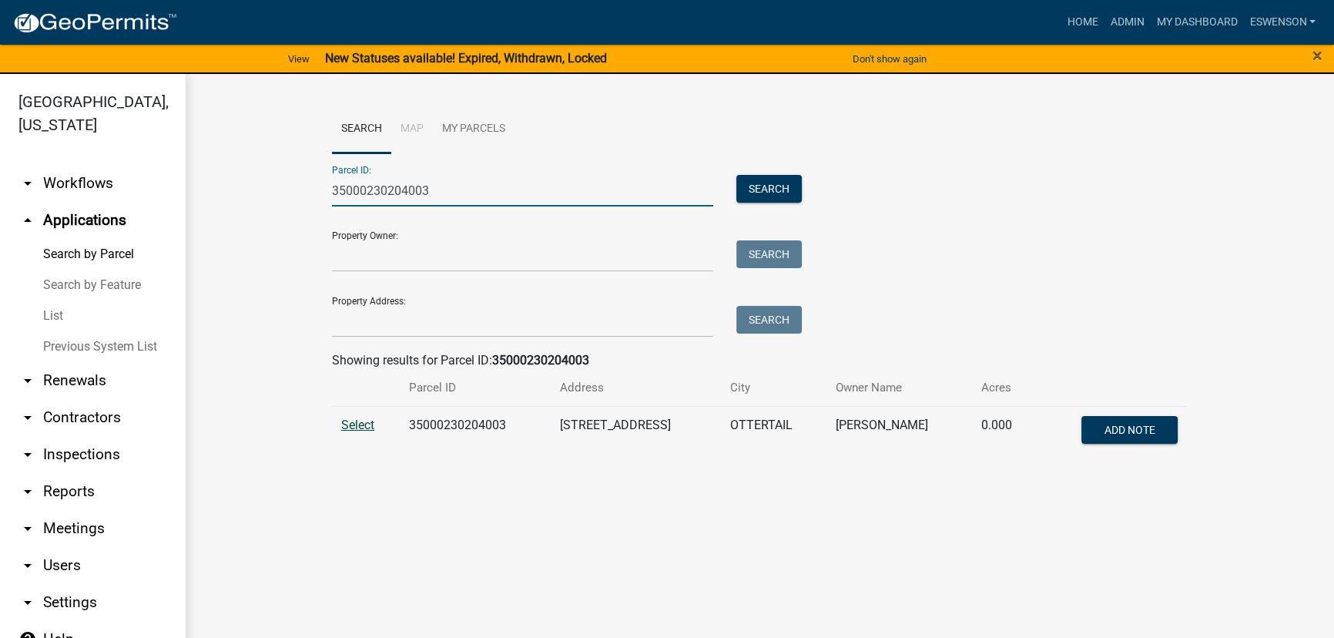
type input "35000230204003"
click at [359, 425] on span "Select" at bounding box center [357, 424] width 33 height 15
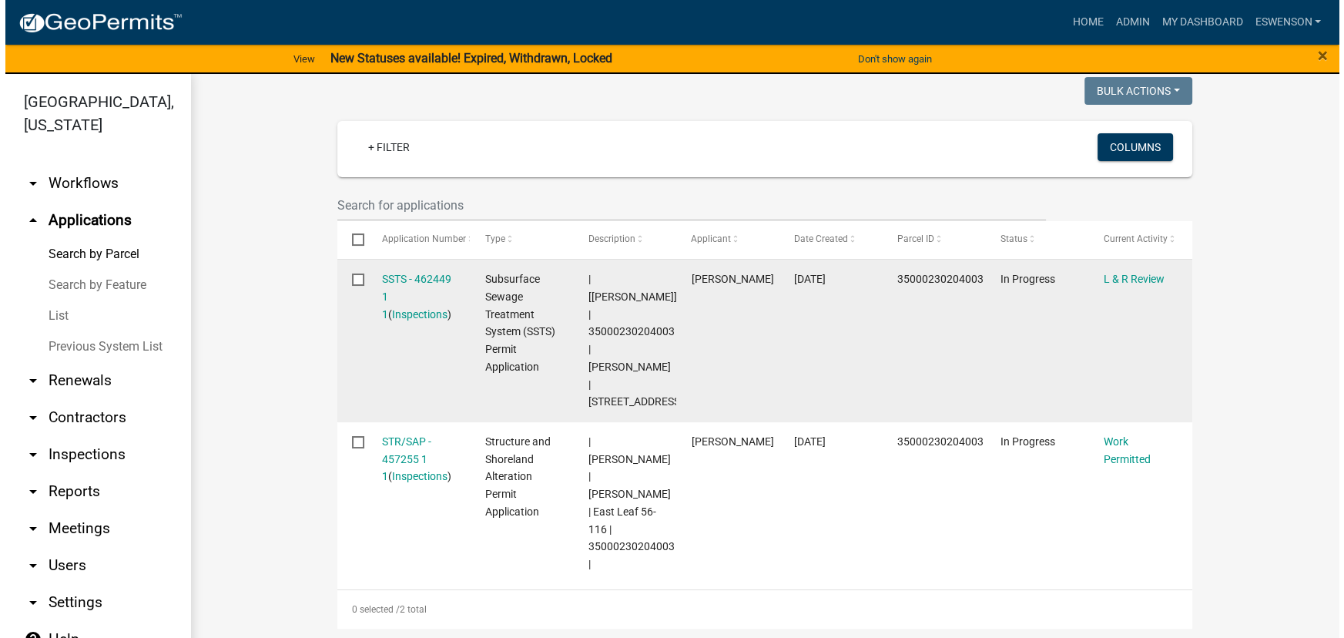
scroll to position [417, 0]
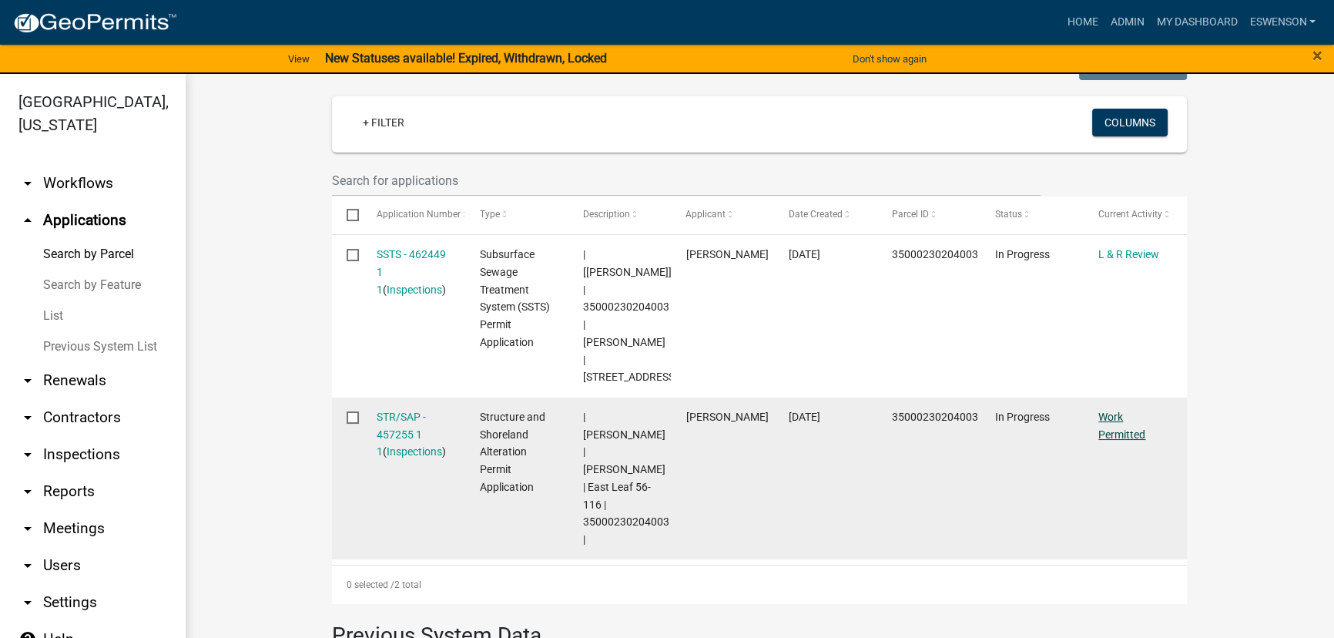
click at [1116, 410] on link "Work Permitted" at bounding box center [1121, 425] width 47 height 30
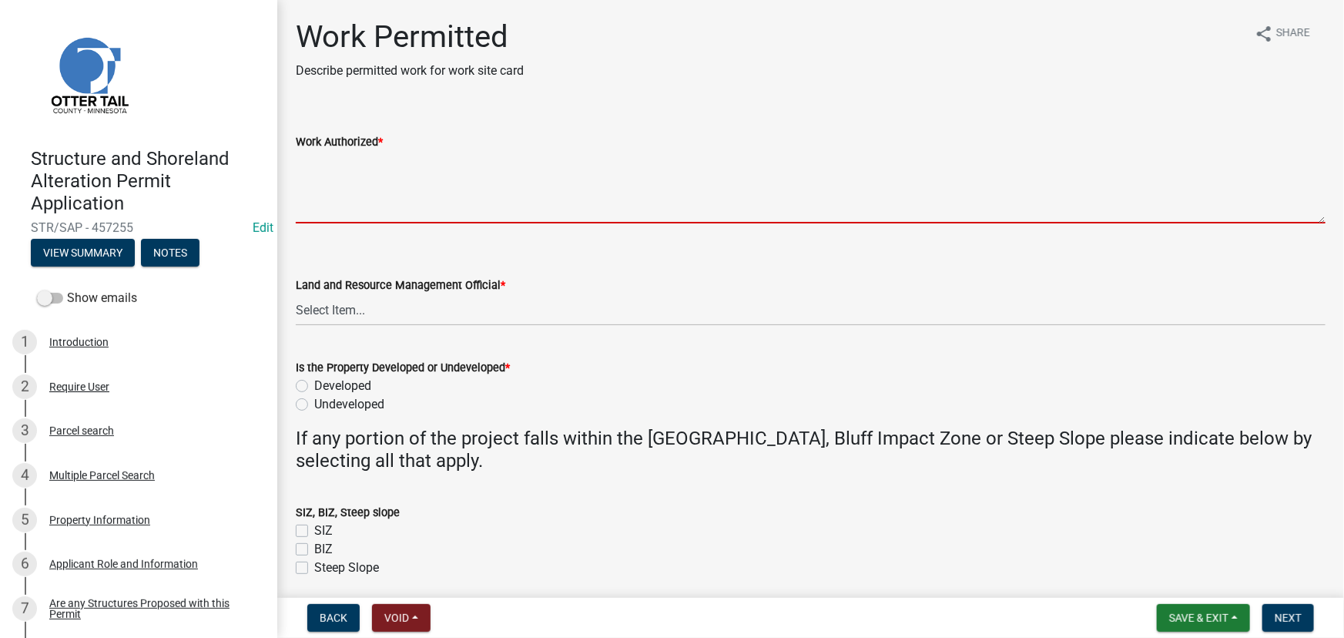
click at [405, 182] on textarea "Work Authorized *" at bounding box center [810, 187] width 1029 height 72
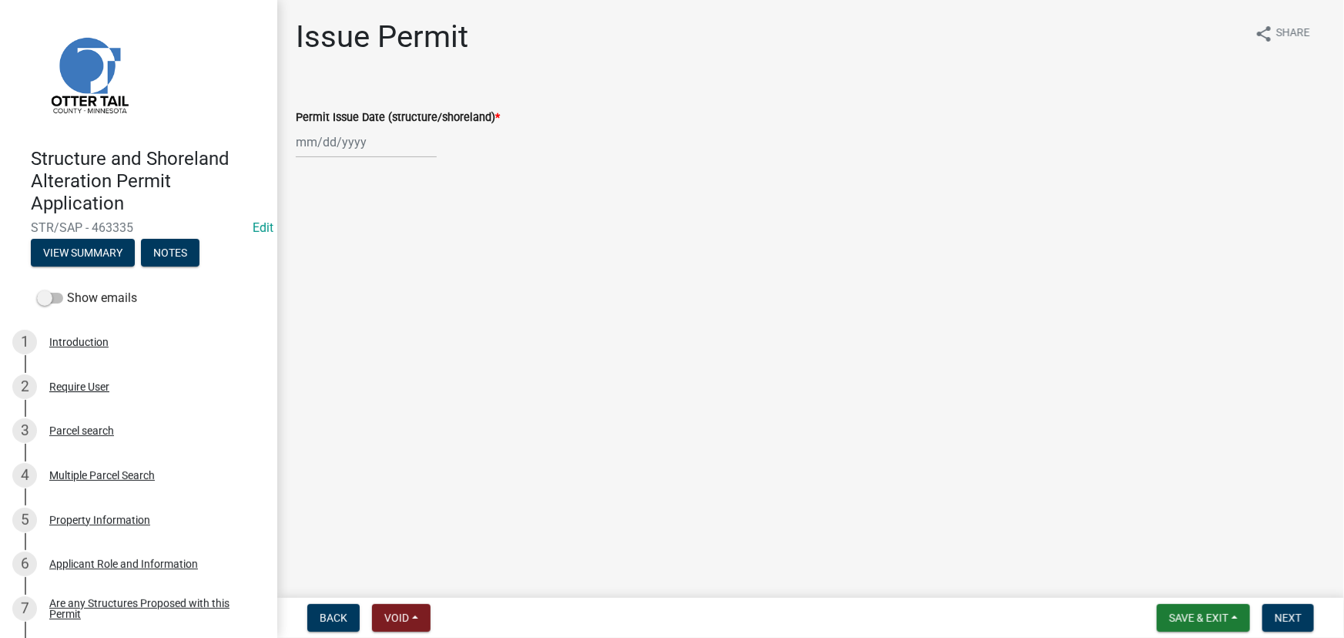
select select "8"
select select "2025"
drag, startPoint x: 336, startPoint y: 138, endPoint x: 361, endPoint y: 156, distance: 30.3
click at [336, 138] on div "[PERSON_NAME] Feb Mar Apr [PERSON_NAME][DATE] Oct Nov [DATE] 1526 1527 1528 152…" at bounding box center [366, 142] width 141 height 32
click at [363, 300] on div "20" at bounding box center [360, 298] width 25 height 25
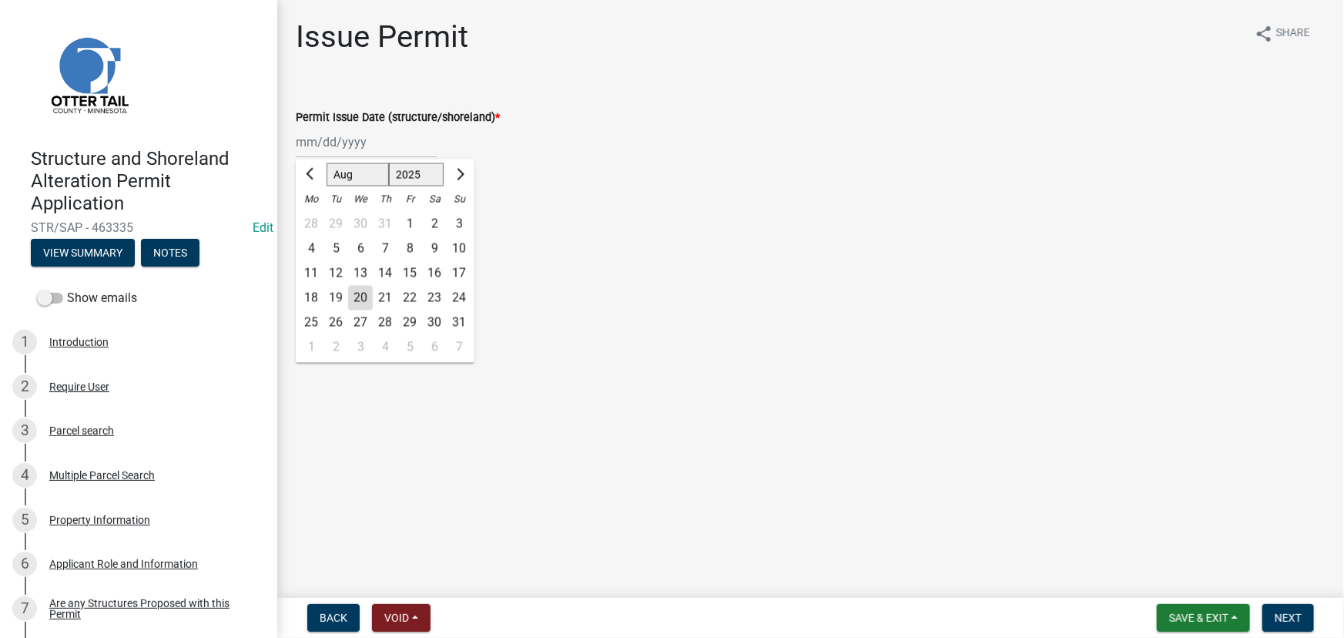
type input "[DATE]"
click at [1302, 623] on button "Next" at bounding box center [1288, 618] width 52 height 28
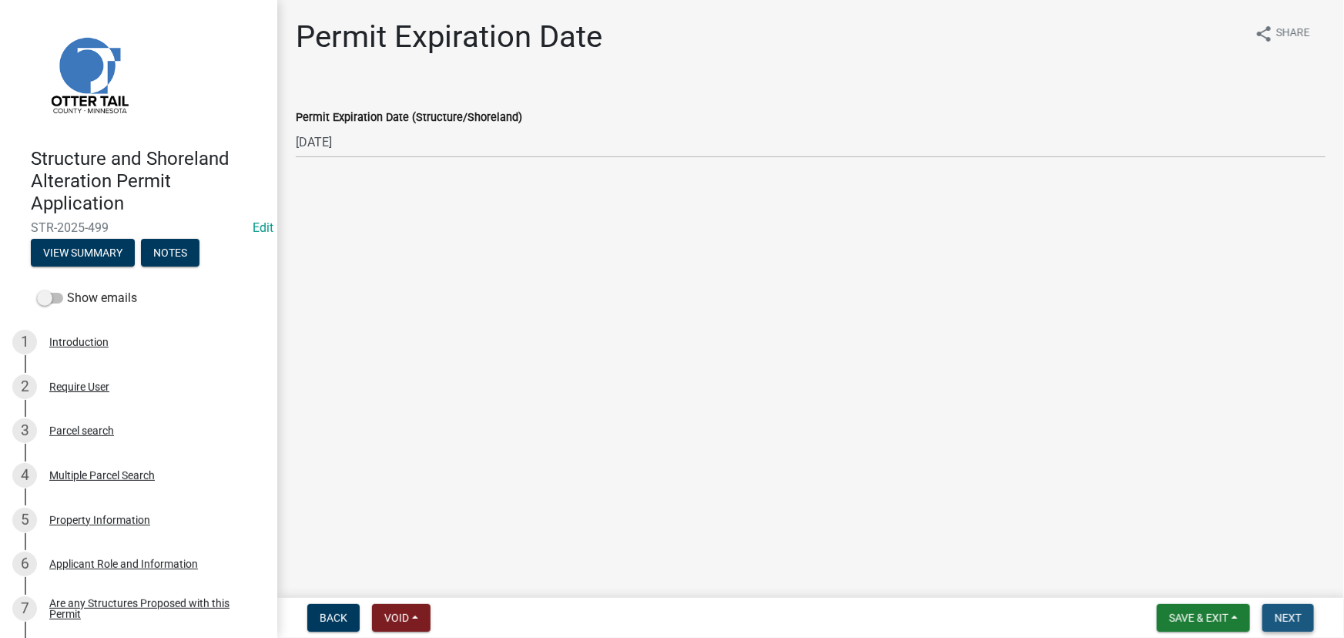
click at [1278, 621] on span "Next" at bounding box center [1287, 617] width 27 height 12
